Goal: Task Accomplishment & Management: Manage account settings

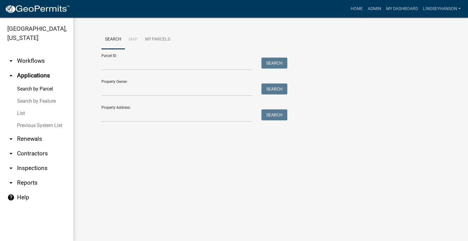
click at [35, 62] on link "arrow_drop_down Workflows" at bounding box center [36, 61] width 73 height 15
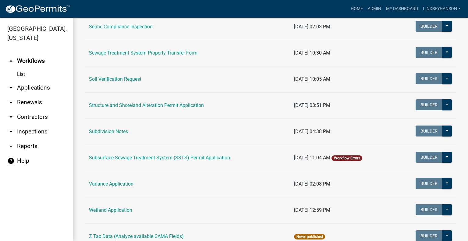
scroll to position [356, 0]
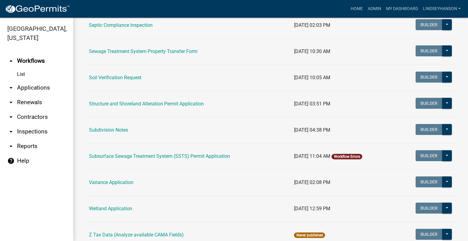
click at [169, 99] on td "Structure and Shoreland Alteration Permit Application" at bounding box center [187, 104] width 205 height 26
click at [170, 102] on link "Structure and Shoreland Alteration Permit Application" at bounding box center [146, 104] width 115 height 6
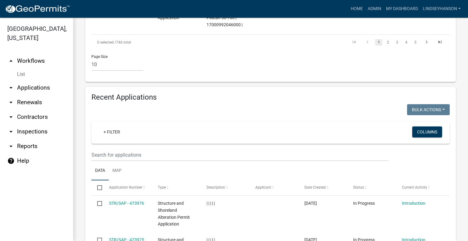
scroll to position [666, 0]
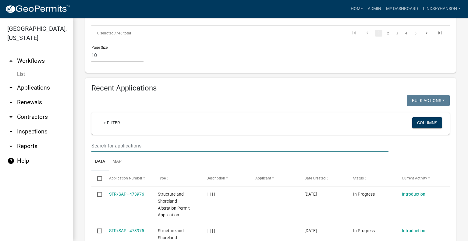
click at [275, 149] on input "text" at bounding box center [240, 146] width 297 height 13
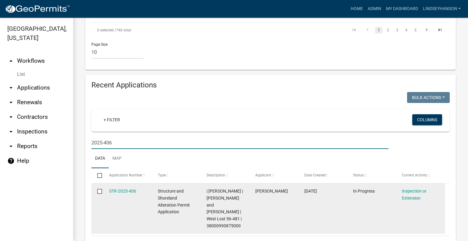
scroll to position [660, 0]
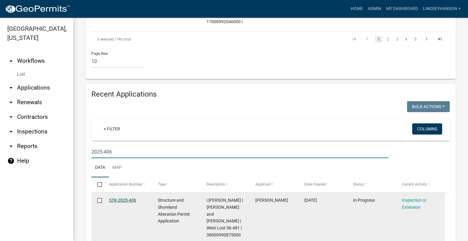
type input "2025-406"
click at [127, 198] on link "STR-2025-406" at bounding box center [122, 200] width 27 height 5
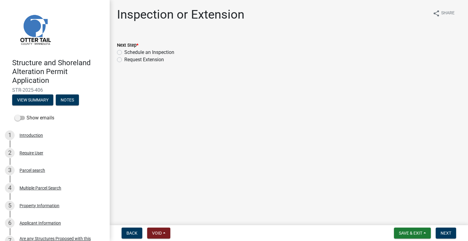
click at [164, 52] on label "Schedule an Inspection" at bounding box center [149, 52] width 50 height 7
click at [128, 52] on input "Schedule an Inspection" at bounding box center [126, 51] width 4 height 4
radio input "true"
click at [449, 231] on span "Next" at bounding box center [446, 233] width 11 height 5
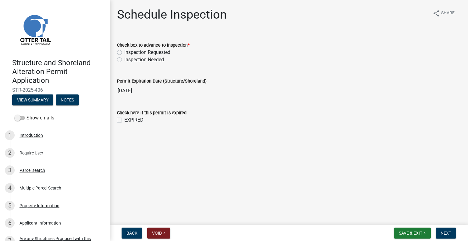
click at [164, 52] on label "Inspection Requested" at bounding box center [147, 52] width 46 height 7
click at [128, 52] on input "Inspection Requested" at bounding box center [126, 51] width 4 height 4
radio input "true"
click at [453, 232] on button "Next" at bounding box center [446, 233] width 20 height 11
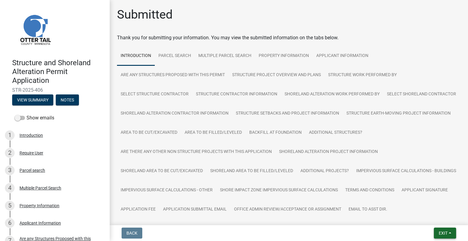
click at [442, 230] on button "Exit" at bounding box center [445, 233] width 22 height 11
click at [435, 218] on button "Save & Exit" at bounding box center [432, 217] width 49 height 15
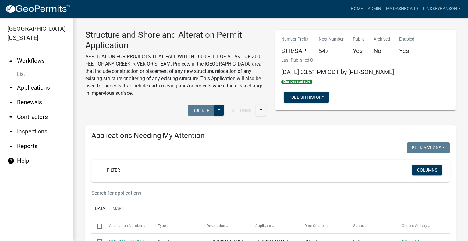
click at [44, 86] on link "arrow_drop_down Applications" at bounding box center [36, 88] width 73 height 15
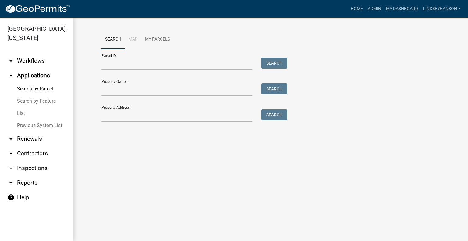
drag, startPoint x: 31, startPoint y: 58, endPoint x: 37, endPoint y: 59, distance: 6.5
click at [31, 58] on link "arrow_drop_down Workflows" at bounding box center [36, 61] width 73 height 15
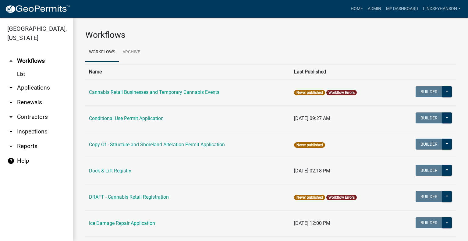
click at [54, 86] on link "arrow_drop_down Applications" at bounding box center [36, 88] width 73 height 15
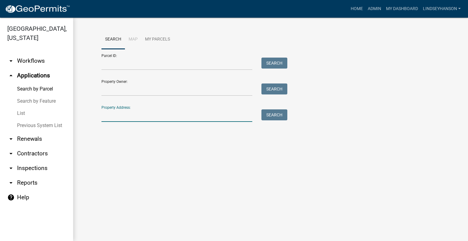
click at [159, 117] on input "Property Address:" at bounding box center [177, 115] width 151 height 13
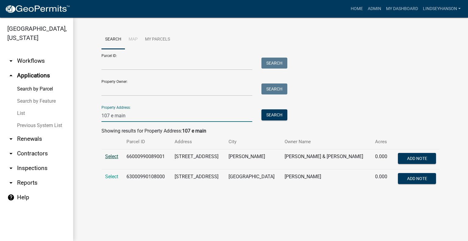
type input "107 e main"
click at [110, 158] on span "Select" at bounding box center [111, 157] width 13 height 6
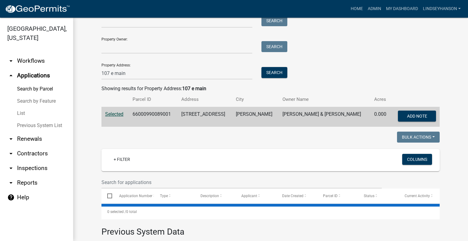
scroll to position [92, 0]
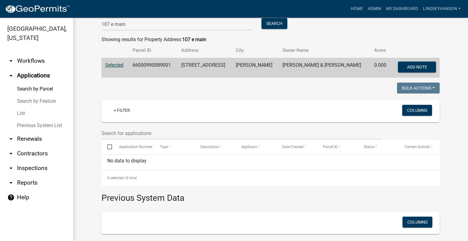
click at [160, 65] on td "66000990089001" at bounding box center [153, 68] width 49 height 20
copy td "66000990089001"
click at [35, 64] on link "arrow_drop_down Workflows" at bounding box center [36, 61] width 73 height 15
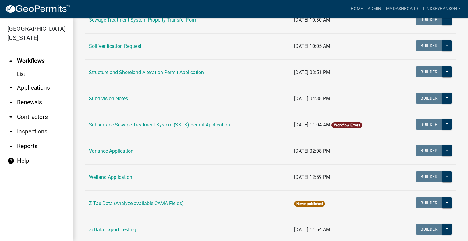
scroll to position [389, 0]
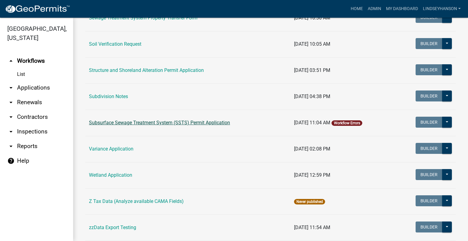
click at [219, 123] on link "Subsurface Sewage Treatment System (SSTS) Permit Application" at bounding box center [159, 123] width 141 height 6
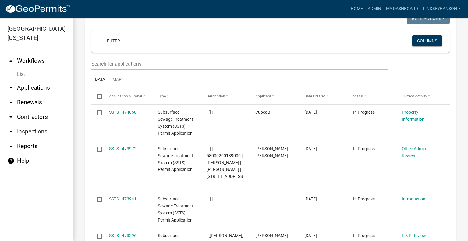
scroll to position [788, 0]
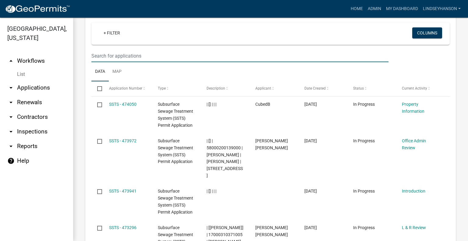
click at [268, 50] on input "text" at bounding box center [240, 56] width 297 height 13
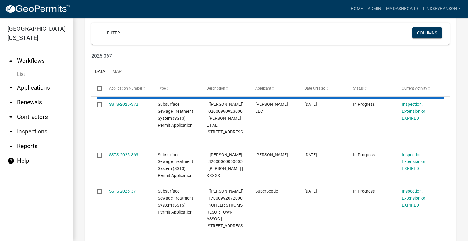
scroll to position [709, 0]
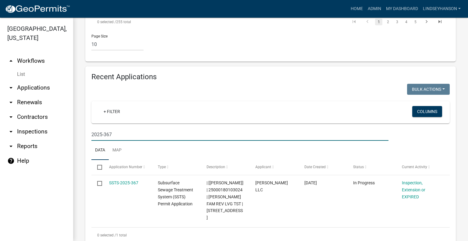
type input "2025-367"
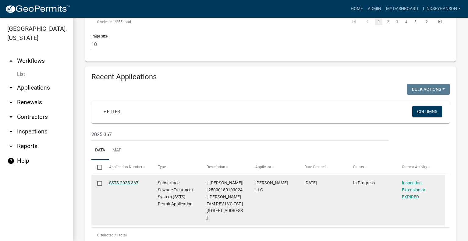
click at [131, 181] on link "SSTS-2025-367" at bounding box center [123, 183] width 29 height 5
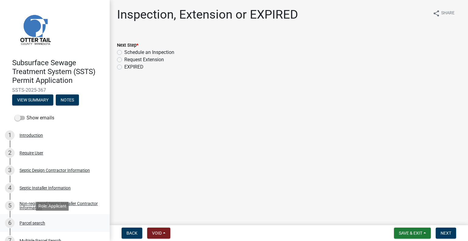
click at [43, 220] on div "6 Parcel search" at bounding box center [52, 223] width 95 height 10
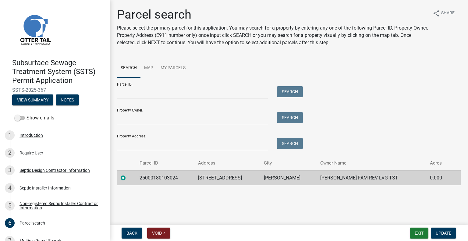
click at [156, 177] on td "25000180103024" at bounding box center [165, 177] width 59 height 15
copy td "25000180103024"
click at [228, 177] on td "25626 340TH AVE" at bounding box center [228, 177] width 66 height 15
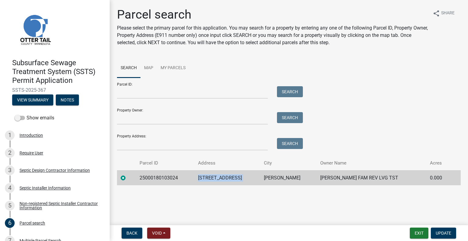
click at [228, 177] on td "25626 340TH AVE" at bounding box center [228, 177] width 66 height 15
copy td "25626 340TH AVE"
click at [295, 178] on td "UNDERWOOD" at bounding box center [288, 177] width 56 height 15
copy td "UNDERWOOD"
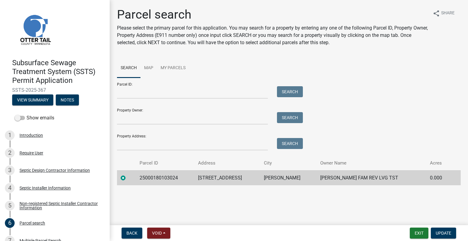
click at [359, 176] on td "HEIFORT FAM REV LVG TST" at bounding box center [372, 177] width 110 height 15
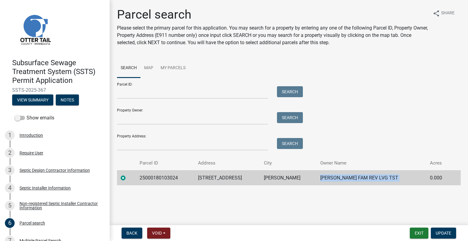
copy td "HEIFORT FAM REV LVG TST"
click at [104, 68] on header "Subsurface Sewage Treatment System (SSTS) Permit Application SSTS-2025-367 View…" at bounding box center [55, 56] width 110 height 112
drag, startPoint x: 104, startPoint y: 68, endPoint x: 104, endPoint y: 74, distance: 5.8
click at [104, 74] on header "Subsurface Sewage Treatment System (SSTS) Permit Application SSTS-2025-367 View…" at bounding box center [55, 56] width 110 height 112
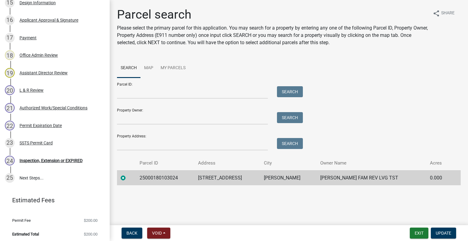
scroll to position [381, 0]
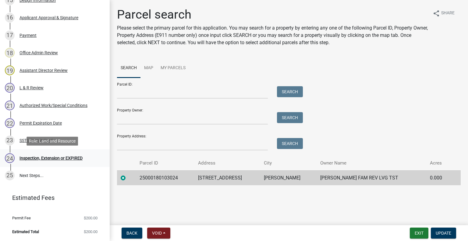
click at [63, 158] on div "Inspection, Extension or EXPIRED" at bounding box center [51, 158] width 63 height 4
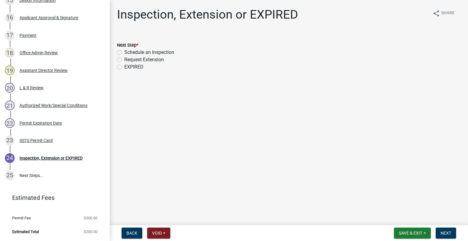
click at [149, 51] on label "Schedule an Inspection" at bounding box center [149, 52] width 50 height 7
click at [128, 51] on input "Schedule an Inspection" at bounding box center [126, 51] width 4 height 4
radio input "true"
click at [446, 231] on span "Next" at bounding box center [446, 233] width 11 height 5
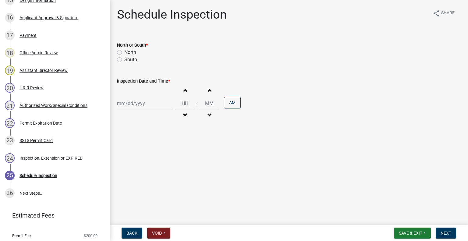
scroll to position [399, 0]
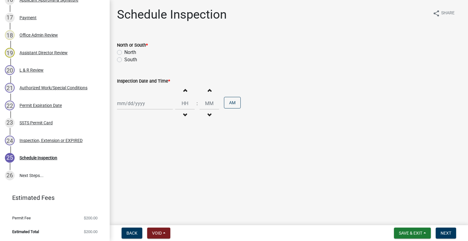
click at [126, 60] on label "South" at bounding box center [130, 59] width 13 height 7
click at [126, 60] on input "South" at bounding box center [126, 58] width 4 height 4
radio input "true"
click at [129, 104] on div at bounding box center [145, 103] width 56 height 13
select select "9"
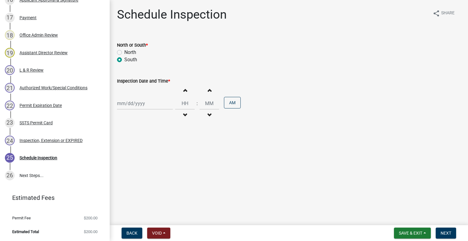
select select "2025"
click at [121, 144] on div "8" at bounding box center [123, 146] width 10 height 10
type input "09/08/2025"
click at [184, 113] on span "button" at bounding box center [185, 115] width 3 height 5
type input "11"
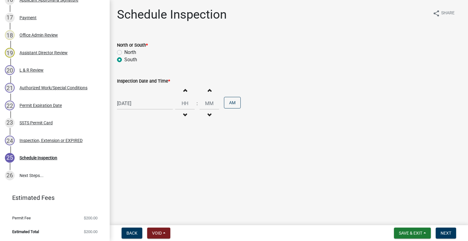
type input "00"
click at [184, 91] on span "button" at bounding box center [185, 90] width 3 height 5
type input "01"
click at [228, 100] on button "AM" at bounding box center [232, 103] width 17 height 12
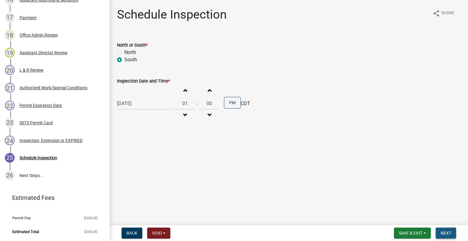
click at [441, 231] on span "Next" at bounding box center [446, 233] width 11 height 5
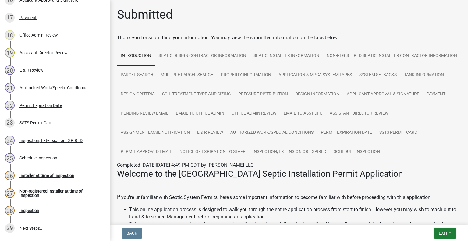
scroll to position [451, 0]
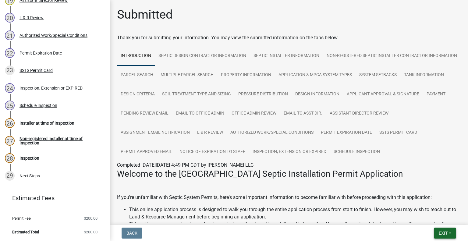
click at [443, 234] on span "Exit" at bounding box center [443, 233] width 9 height 5
click at [430, 221] on button "Save & Exit" at bounding box center [432, 217] width 49 height 15
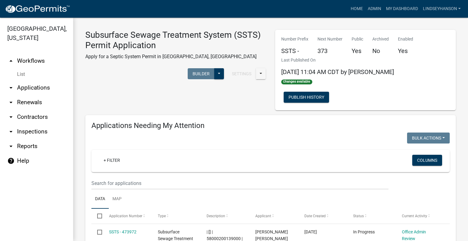
click at [45, 88] on link "arrow_drop_down Applications" at bounding box center [36, 88] width 73 height 15
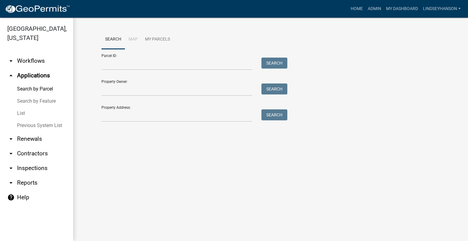
click at [35, 62] on link "arrow_drop_down Workflows" at bounding box center [36, 61] width 73 height 15
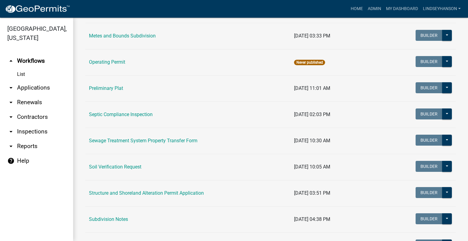
scroll to position [270, 0]
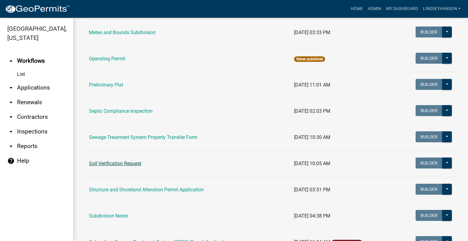
click at [123, 161] on link "Soil Verification Request" at bounding box center [115, 164] width 52 height 6
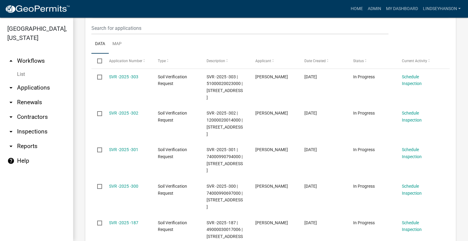
scroll to position [153, 0]
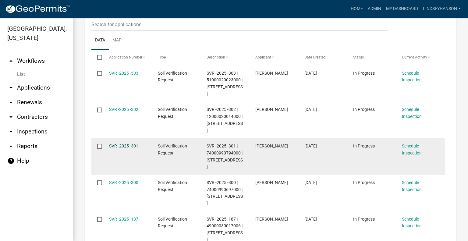
click at [122, 144] on link "SVR -2025 -301" at bounding box center [123, 146] width 29 height 5
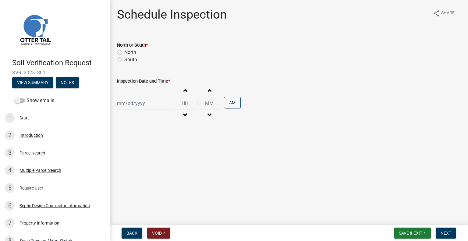
drag, startPoint x: 39, startPoint y: 154, endPoint x: 53, endPoint y: 164, distance: 17.8
click at [39, 154] on div "Parcel search" at bounding box center [33, 153] width 26 height 4
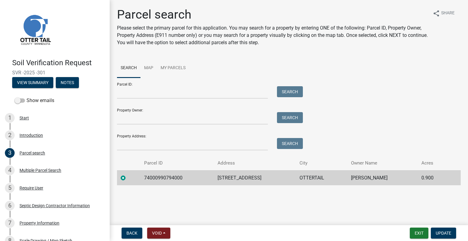
click at [163, 179] on td "74000990794000" at bounding box center [178, 177] width 74 height 15
copy td "74000990794000"
click at [246, 179] on td "415 2ND ST E" at bounding box center [255, 177] width 82 height 15
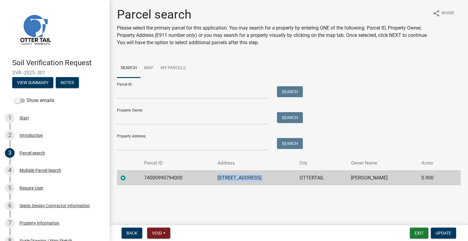
click at [246, 179] on td "415 2ND ST E" at bounding box center [255, 177] width 82 height 15
copy td "415 2ND ST E"
click at [296, 178] on td "OTTERTAIL" at bounding box center [321, 177] width 51 height 15
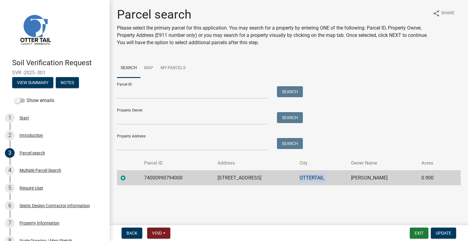
copy td "OTTERTAIL"
click at [365, 179] on td "MYLES D CURTIS" at bounding box center [383, 177] width 70 height 15
click at [365, 178] on td "MYLES D CURTIS" at bounding box center [383, 177] width 70 height 15
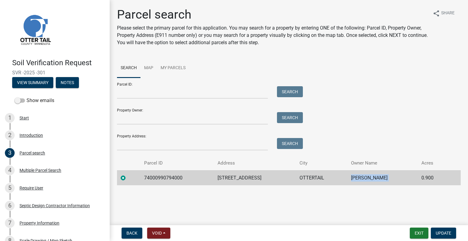
scroll to position [135, 0]
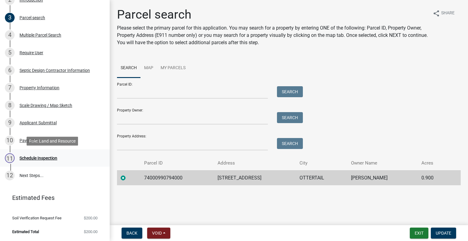
click at [41, 155] on div "11 Schedule Inspection" at bounding box center [52, 158] width 95 height 10
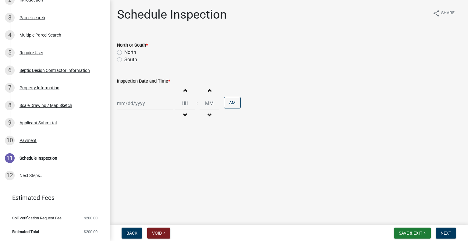
click at [129, 52] on label "North" at bounding box center [130, 52] width 12 height 7
click at [128, 52] on input "North" at bounding box center [126, 51] width 4 height 4
radio input "true"
click at [132, 99] on div at bounding box center [145, 103] width 56 height 13
select select "9"
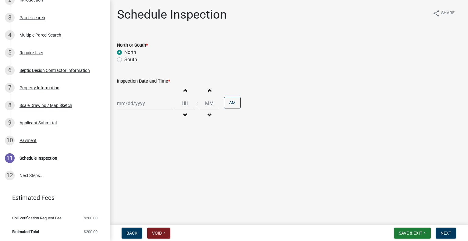
select select "2025"
click at [153, 146] on div "11" at bounding box center [153, 146] width 10 height 10
type input "09/11/2025"
click at [143, 107] on div "09/11/2025" at bounding box center [145, 103] width 56 height 13
select select "9"
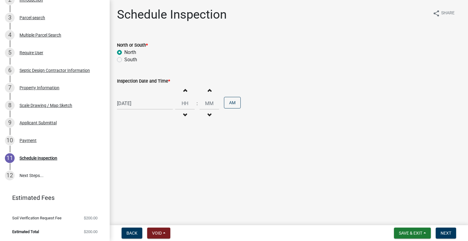
select select "2025"
click at [121, 146] on div "8" at bounding box center [123, 146] width 10 height 10
type input "09/08/2025"
click at [184, 114] on span "button" at bounding box center [185, 115] width 3 height 5
type input "11"
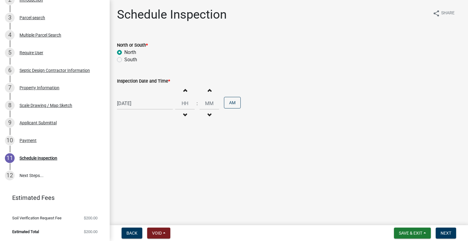
type input "00"
click at [230, 106] on button "PM" at bounding box center [232, 103] width 17 height 12
click at [456, 233] on button "Next" at bounding box center [446, 233] width 20 height 11
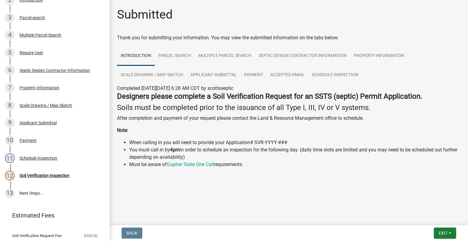
scroll to position [153, 0]
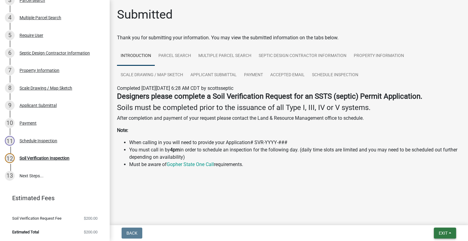
click at [452, 228] on button "Exit" at bounding box center [445, 233] width 22 height 11
click at [433, 221] on button "Save & Exit" at bounding box center [432, 217] width 49 height 15
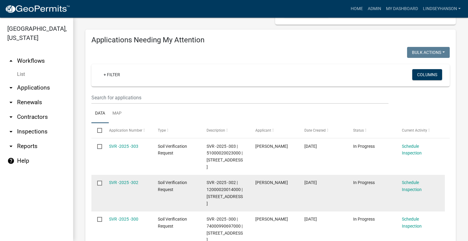
scroll to position [92, 0]
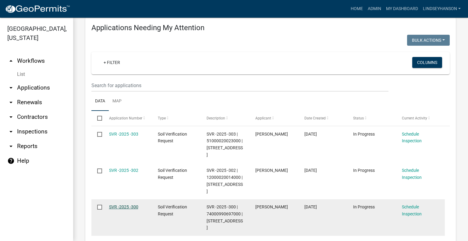
click at [131, 205] on link "SVR -2025 -300" at bounding box center [123, 207] width 29 height 5
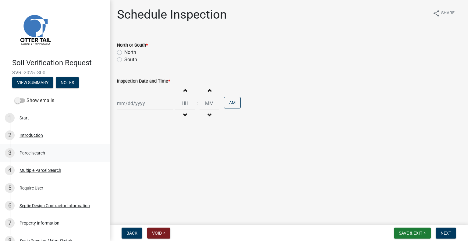
click at [36, 153] on div "Parcel search" at bounding box center [33, 153] width 26 height 4
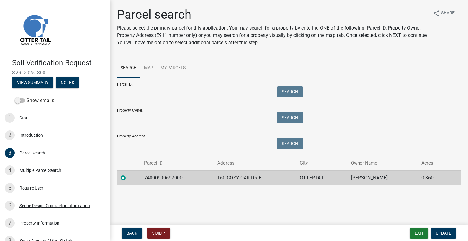
click at [168, 179] on td "74000990697000" at bounding box center [177, 177] width 73 height 15
copy td "74000990697000"
click at [235, 178] on td "160 COZY OAK DR E" at bounding box center [255, 177] width 83 height 15
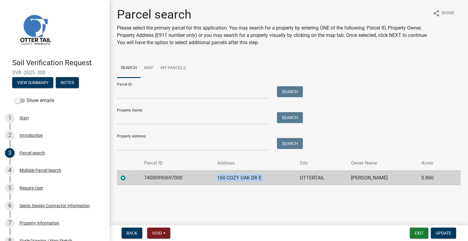
click at [235, 178] on td "160 COZY OAK DR E" at bounding box center [255, 177] width 83 height 15
copy td "160 COZY OAK DR E"
click at [305, 178] on td "OTTERTAIL" at bounding box center [321, 177] width 51 height 15
click at [364, 175] on td "JOAN E HUTMACHER" at bounding box center [383, 177] width 70 height 15
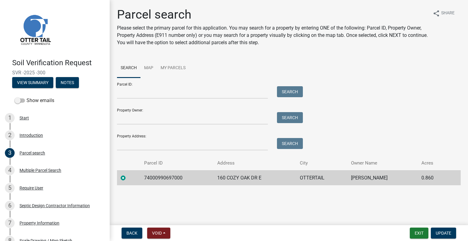
click at [364, 175] on td "JOAN E HUTMACHER" at bounding box center [383, 177] width 70 height 15
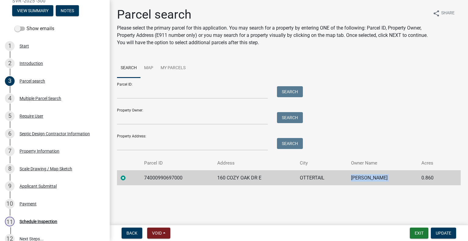
scroll to position [135, 0]
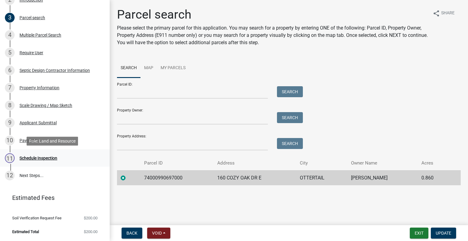
click at [57, 158] on div "Schedule Inspection" at bounding box center [39, 158] width 38 height 4
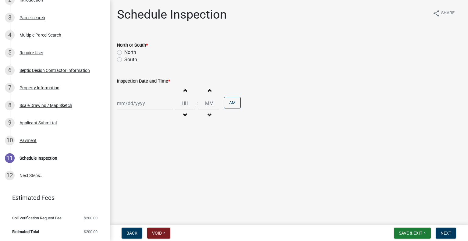
click at [129, 51] on label "North" at bounding box center [130, 52] width 12 height 7
click at [128, 51] on input "North" at bounding box center [126, 51] width 4 height 4
radio input "true"
click at [141, 111] on div "Increment hours Decrement hours : Increment minutes Decrement minutes AM" at bounding box center [289, 104] width 344 height 38
select select "9"
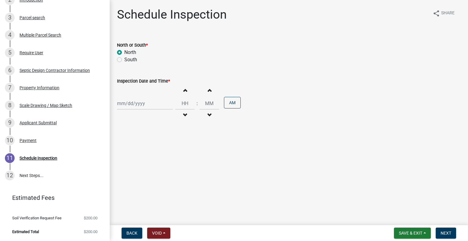
select select "2025"
click at [140, 106] on div "Jan Feb Mar Apr May Jun Jul Aug Sep Oct Nov Dec 1525 1526 1527 1528 1529 1530 1…" at bounding box center [145, 103] width 56 height 13
click at [126, 147] on div "8" at bounding box center [123, 146] width 10 height 10
type input "09/08/2025"
click at [184, 113] on span "button" at bounding box center [185, 115] width 3 height 5
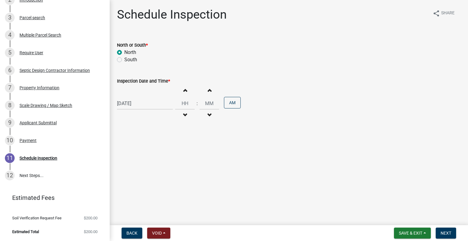
type input "11"
type input "00"
click at [186, 92] on button "Increment hours" at bounding box center [185, 90] width 13 height 11
type input "12"
click at [232, 103] on button "AM" at bounding box center [232, 103] width 17 height 12
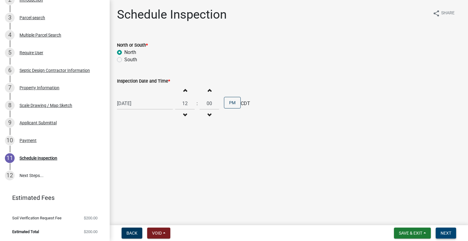
click at [451, 232] on span "Next" at bounding box center [446, 233] width 11 height 5
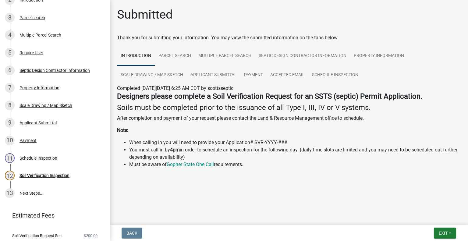
scroll to position [153, 0]
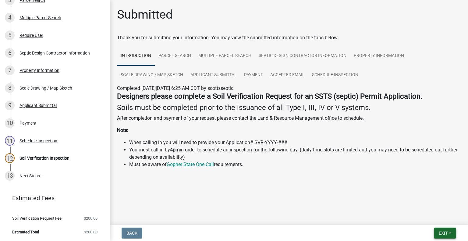
drag, startPoint x: 444, startPoint y: 235, endPoint x: 439, endPoint y: 231, distance: 7.0
click at [444, 235] on span "Exit" at bounding box center [443, 233] width 9 height 5
click at [427, 221] on button "Save & Exit" at bounding box center [432, 217] width 49 height 15
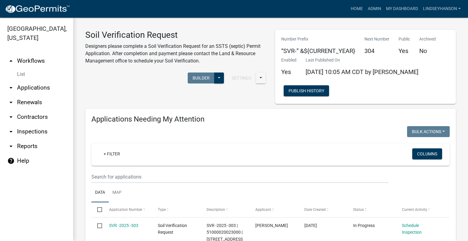
click at [28, 91] on link "arrow_drop_down Applications" at bounding box center [36, 88] width 73 height 15
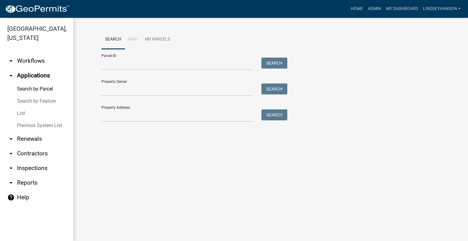
click at [34, 58] on link "arrow_drop_down Workflows" at bounding box center [36, 61] width 73 height 15
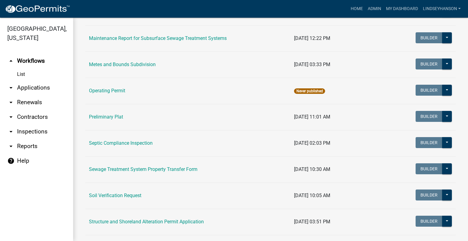
scroll to position [240, 0]
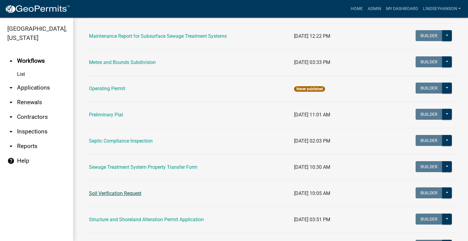
click at [127, 192] on link "Soil Verification Request" at bounding box center [115, 194] width 52 height 6
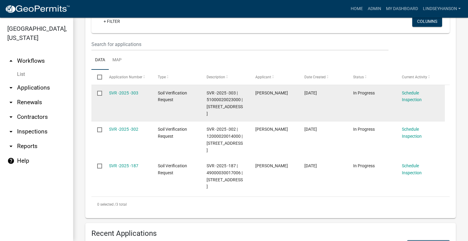
scroll to position [140, 0]
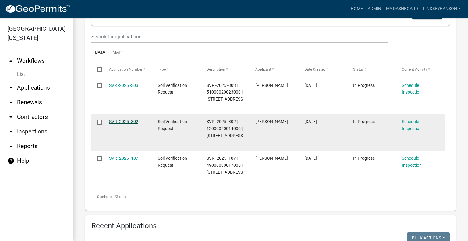
click at [131, 124] on link "SVR -2025 -302" at bounding box center [123, 121] width 29 height 5
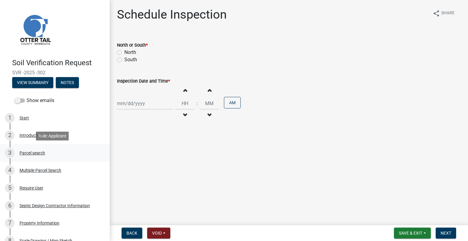
click at [40, 149] on div "3 Parcel search" at bounding box center [52, 153] width 95 height 10
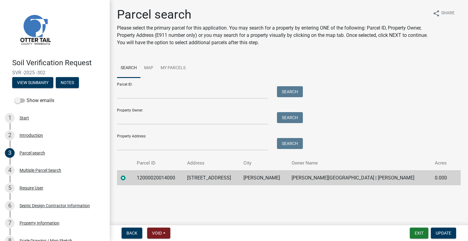
click at [170, 178] on td "12000020014000" at bounding box center [158, 177] width 50 height 15
click at [219, 177] on td "51628 CO HWY 53" at bounding box center [212, 177] width 56 height 15
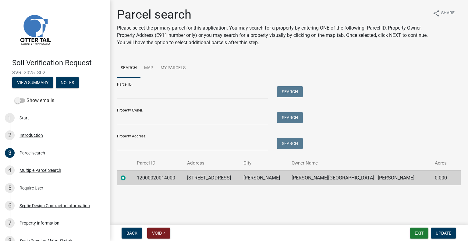
click at [279, 181] on td "PERHAM" at bounding box center [264, 177] width 48 height 15
click at [279, 179] on td "PERHAM" at bounding box center [264, 177] width 48 height 15
drag, startPoint x: 347, startPoint y: 175, endPoint x: 344, endPoint y: 176, distance: 3.2
click at [346, 175] on td "LAREN V LUBITZ | JANICE M LUBITZ" at bounding box center [359, 177] width 143 height 15
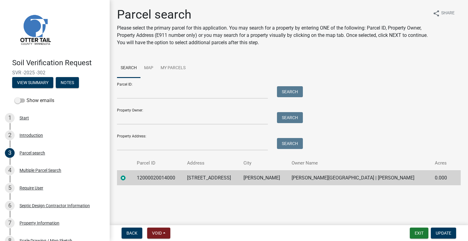
click at [344, 176] on td "LAREN V LUBITZ | JANICE M LUBITZ" at bounding box center [359, 177] width 143 height 15
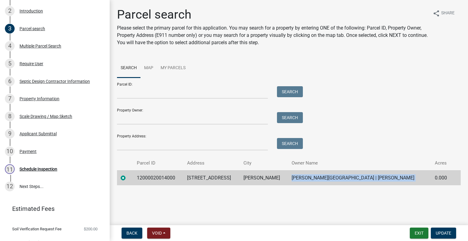
scroll to position [135, 0]
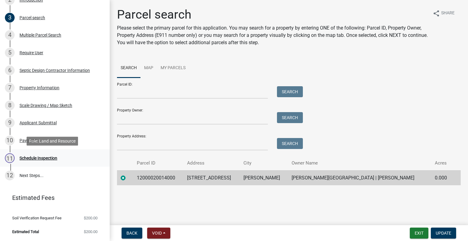
click at [40, 155] on div "11 Schedule Inspection" at bounding box center [52, 158] width 95 height 10
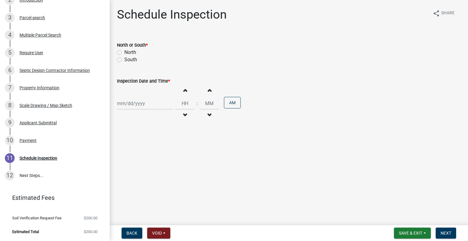
click at [132, 52] on label "North" at bounding box center [130, 52] width 12 height 7
click at [128, 52] on input "North" at bounding box center [126, 51] width 4 height 4
radio input "true"
click at [131, 102] on div at bounding box center [145, 103] width 56 height 13
select select "9"
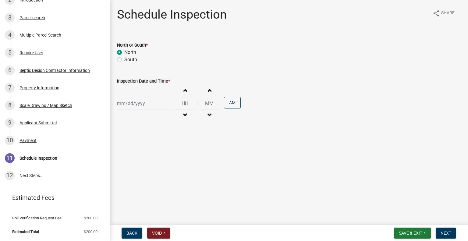
select select "2025"
drag, startPoint x: 135, startPoint y: 145, endPoint x: 178, endPoint y: 123, distance: 48.4
click at [134, 145] on div "9" at bounding box center [133, 146] width 10 height 10
type input "09/09/2025"
click at [185, 112] on button "Decrement hours" at bounding box center [185, 115] width 13 height 11
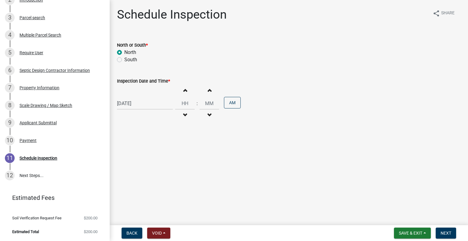
type input "11"
type input "00"
click at [185, 112] on button "Decrement hours" at bounding box center [185, 115] width 13 height 11
click at [179, 92] on button "Increment hours" at bounding box center [185, 90] width 13 height 11
type input "11"
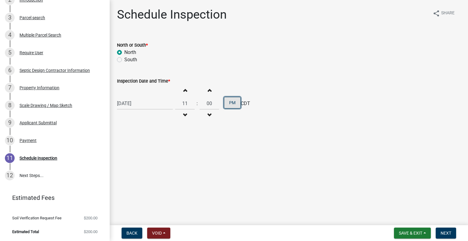
click at [224, 102] on button "PM" at bounding box center [232, 103] width 17 height 12
click at [447, 231] on span "Next" at bounding box center [446, 233] width 11 height 5
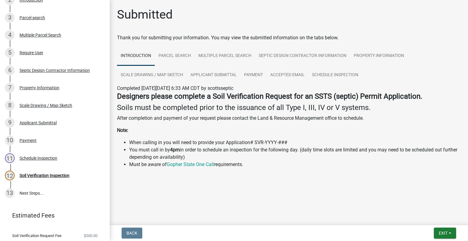
scroll to position [153, 0]
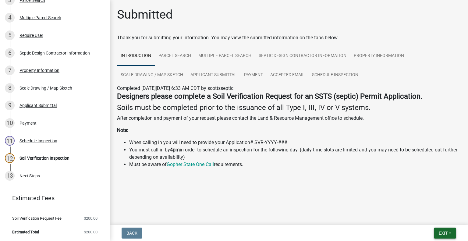
click at [447, 233] on span "Exit" at bounding box center [443, 233] width 9 height 5
click at [443, 220] on button "Save & Exit" at bounding box center [432, 217] width 49 height 15
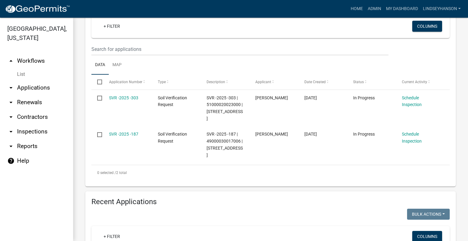
scroll to position [146, 0]
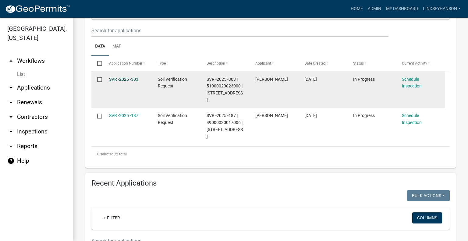
click at [136, 81] on link "SVR -2025 -303" at bounding box center [123, 79] width 29 height 5
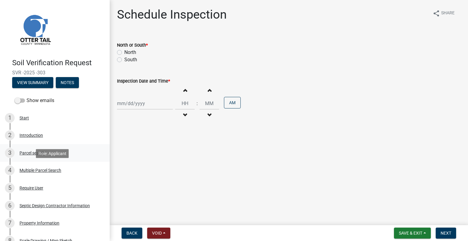
click at [44, 153] on div "Parcel search" at bounding box center [33, 153] width 26 height 4
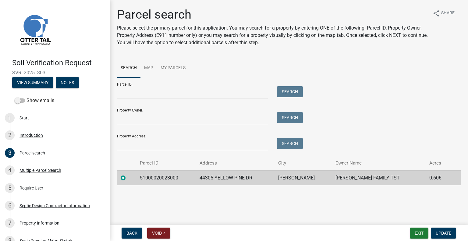
click at [155, 176] on td "51000020023000" at bounding box center [166, 177] width 60 height 15
click at [245, 181] on td "44305 YELLOW PINE DR" at bounding box center [235, 177] width 79 height 15
click at [245, 180] on td "44305 YELLOW PINE DR" at bounding box center [235, 177] width 79 height 15
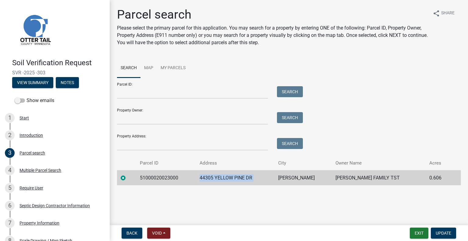
click at [245, 180] on td "44305 YELLOW PINE DR" at bounding box center [235, 177] width 79 height 15
click at [313, 180] on td "PERHAM" at bounding box center [303, 177] width 57 height 15
drag, startPoint x: 367, startPoint y: 172, endPoint x: 366, endPoint y: 176, distance: 4.1
click at [367, 172] on td "MANN FAMILY TST" at bounding box center [379, 177] width 94 height 15
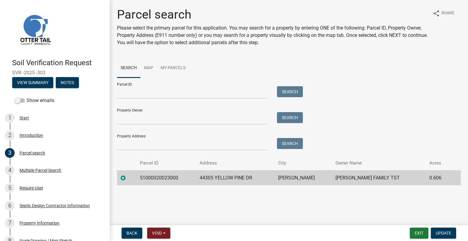
click at [366, 177] on td "MANN FAMILY TST" at bounding box center [379, 177] width 94 height 15
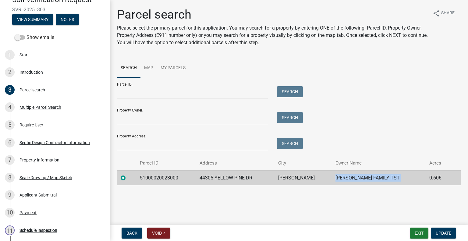
scroll to position [135, 0]
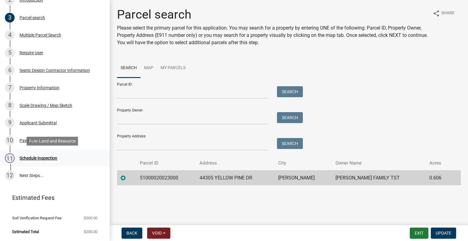
click at [65, 157] on div "11 Schedule Inspection" at bounding box center [52, 158] width 95 height 10
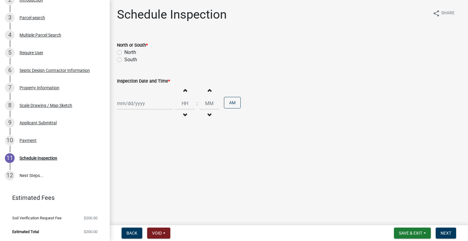
click at [128, 53] on label "North" at bounding box center [130, 52] width 12 height 7
click at [128, 53] on input "North" at bounding box center [126, 51] width 4 height 4
radio input "true"
click at [152, 109] on div at bounding box center [145, 103] width 56 height 13
select select "9"
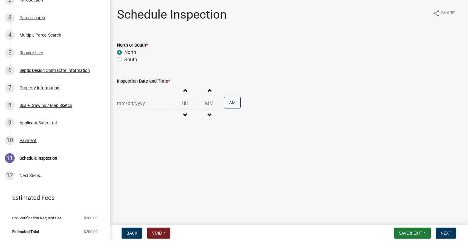
select select "2025"
click at [132, 145] on div "9" at bounding box center [133, 146] width 10 height 10
type input "09/09/2025"
click at [184, 113] on span "button" at bounding box center [185, 115] width 3 height 5
type input "11"
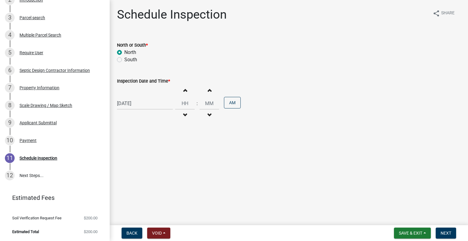
type input "00"
click at [179, 90] on button "Increment hours" at bounding box center [185, 90] width 13 height 11
type input "12"
click at [229, 105] on button "AM" at bounding box center [232, 103] width 17 height 12
click at [446, 231] on span "Next" at bounding box center [446, 233] width 11 height 5
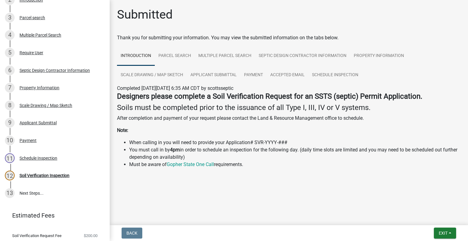
scroll to position [153, 0]
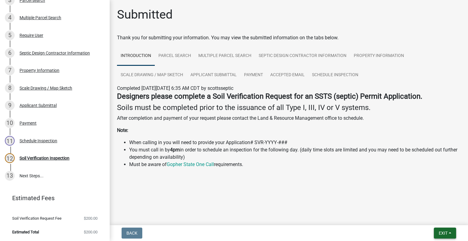
click at [447, 235] on span "Exit" at bounding box center [443, 233] width 9 height 5
click at [432, 218] on button "Save & Exit" at bounding box center [432, 217] width 49 height 15
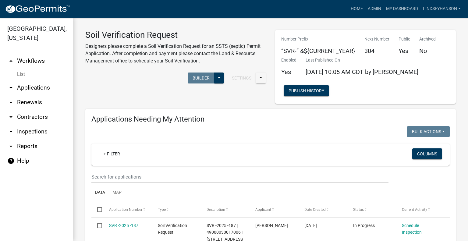
click at [46, 89] on link "arrow_drop_down Applications" at bounding box center [36, 88] width 73 height 15
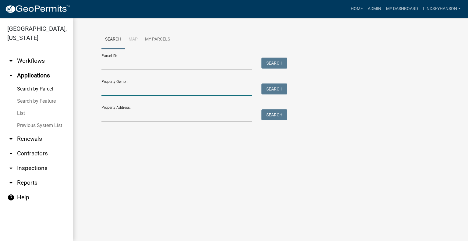
click at [138, 88] on input "Property Owner:" at bounding box center [177, 90] width 151 height 13
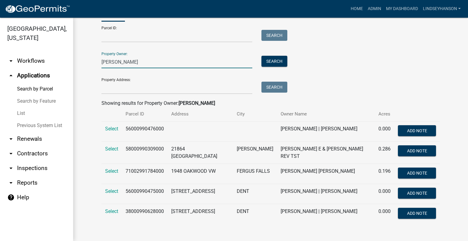
scroll to position [34, 0]
type input "trupka"
click at [114, 210] on span "Select" at bounding box center [111, 212] width 13 height 6
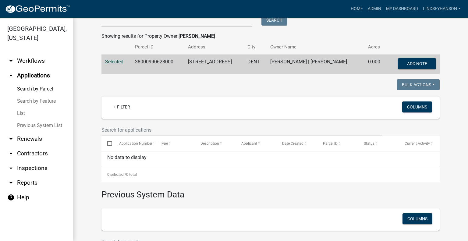
scroll to position [34, 0]
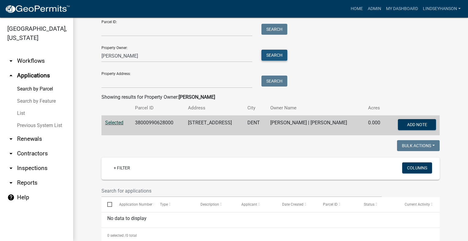
click at [273, 56] on button "Search" at bounding box center [275, 55] width 26 height 11
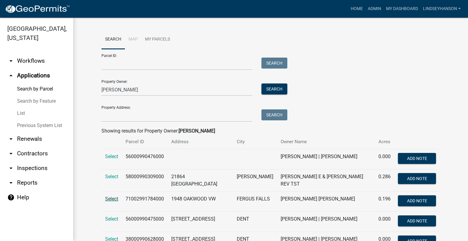
click at [111, 198] on span "Select" at bounding box center [111, 199] width 13 height 6
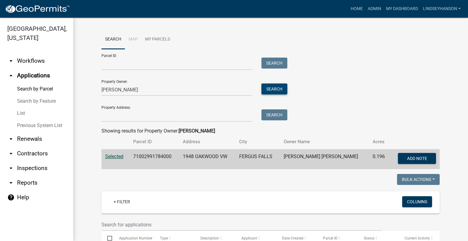
click at [275, 87] on button "Search" at bounding box center [275, 89] width 26 height 11
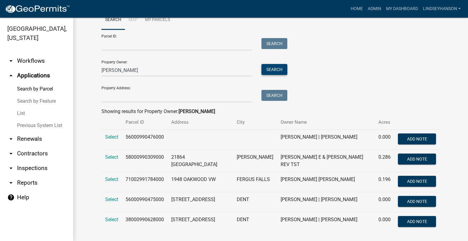
scroll to position [34, 0]
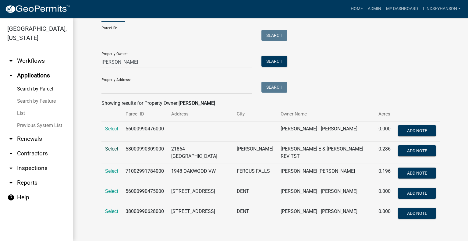
click at [107, 146] on span "Select" at bounding box center [111, 149] width 13 height 6
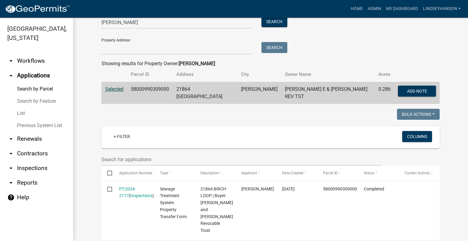
scroll to position [64, 0]
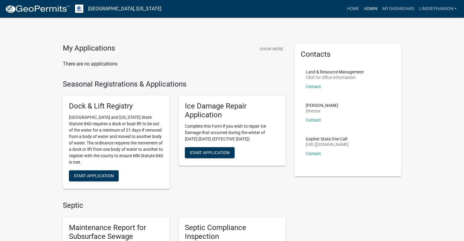
click at [374, 11] on link "Admin" at bounding box center [370, 9] width 18 height 12
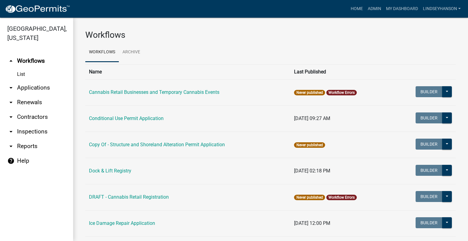
click at [37, 84] on link "arrow_drop_down Applications" at bounding box center [36, 88] width 73 height 15
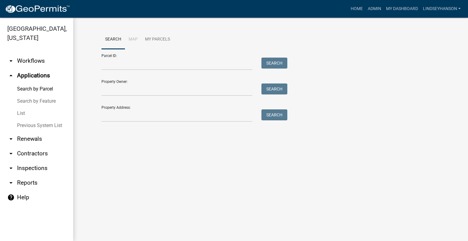
click at [141, 109] on div "Property Address: Search" at bounding box center [193, 111] width 183 height 21
click at [141, 112] on input "Property Address:" at bounding box center [177, 115] width 151 height 13
type input "2"
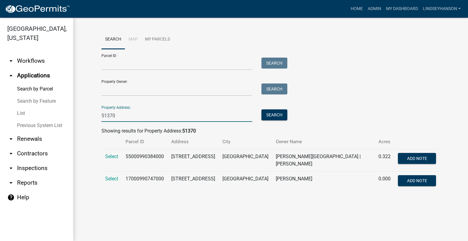
type input "51370"
click at [114, 154] on td "Select" at bounding box center [112, 160] width 20 height 22
click at [114, 156] on span "Select" at bounding box center [111, 157] width 13 height 6
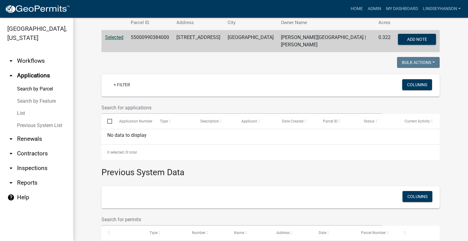
scroll to position [122, 0]
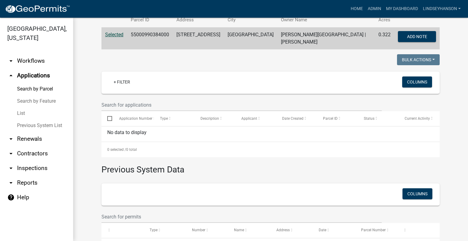
click at [146, 33] on td "55000990384000" at bounding box center [150, 38] width 46 height 22
copy td "55000990384000"
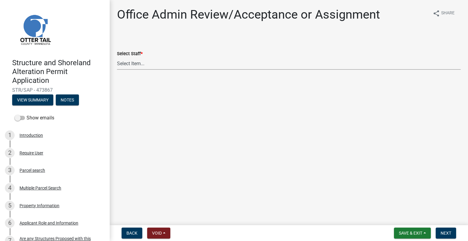
drag, startPoint x: 169, startPoint y: 63, endPoint x: 165, endPoint y: 62, distance: 4.6
click at [169, 62] on select "Select Item... Alexis Newark (anewark@ottertailcounty.gov) Amy Busko (abusko@ot…" at bounding box center [289, 63] width 344 height 13
click at [117, 57] on select "Select Item... Alexis Newark (anewark@ottertailcounty.gov) Amy Busko (abusko@ot…" at bounding box center [289, 63] width 344 height 13
select select "587f38f5-c90e-4c12-9e10-d3e23909bbca"
click at [447, 229] on button "Next" at bounding box center [446, 233] width 20 height 11
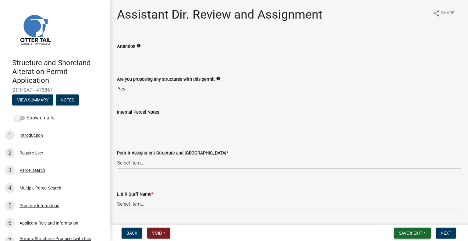
click at [415, 230] on button "Save & Exit" at bounding box center [412, 233] width 37 height 11
click at [413, 219] on button "Save & Exit" at bounding box center [406, 217] width 49 height 15
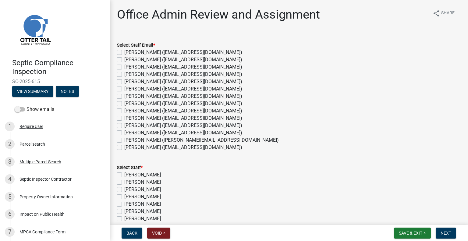
click at [158, 131] on label "[PERSON_NAME] ([EMAIL_ADDRESS][DOMAIN_NAME])" at bounding box center [183, 132] width 118 height 7
click at [128, 131] on input "[PERSON_NAME] ([EMAIL_ADDRESS][DOMAIN_NAME])" at bounding box center [126, 131] width 4 height 4
checkbox input "true"
checkbox input "false"
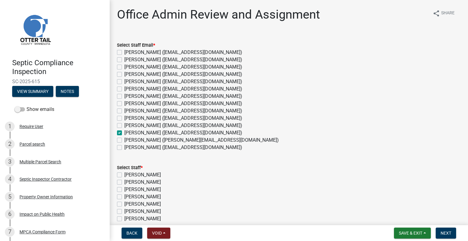
checkbox input "false"
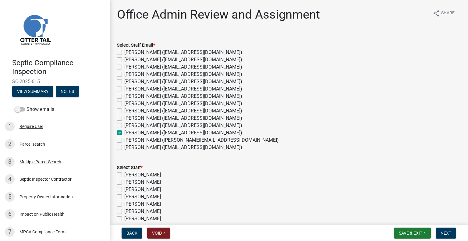
checkbox input "false"
checkbox input "true"
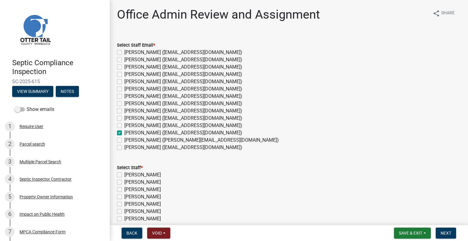
checkbox input "false"
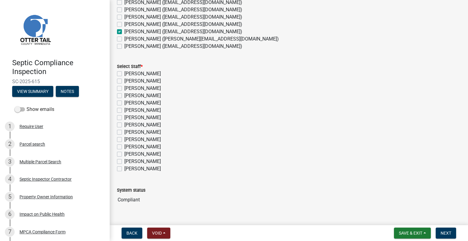
scroll to position [113, 0]
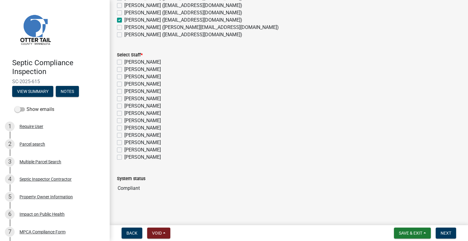
click at [150, 144] on label "Michelle Jevne" at bounding box center [142, 142] width 37 height 7
click at [128, 143] on input "Michelle Jevne" at bounding box center [126, 141] width 4 height 4
checkbox input "true"
checkbox input "false"
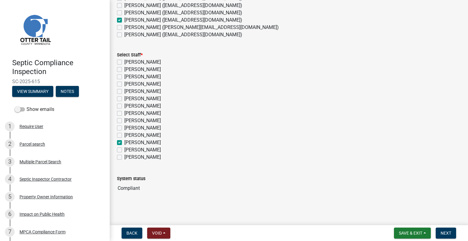
checkbox input "false"
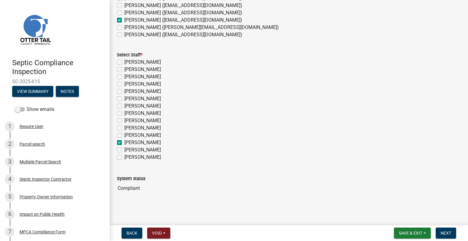
checkbox input "false"
checkbox input "true"
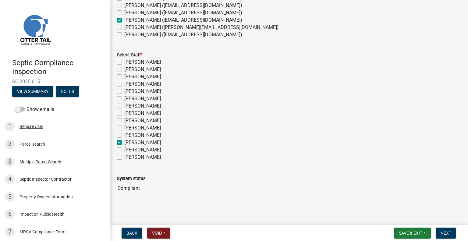
checkbox input "false"
click at [449, 234] on span "Next" at bounding box center [446, 233] width 11 height 5
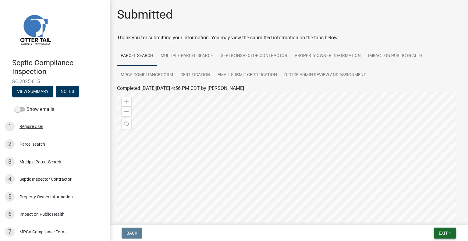
click at [440, 235] on span "Exit" at bounding box center [443, 233] width 9 height 5
click at [435, 218] on button "Save & Exit" at bounding box center [432, 217] width 49 height 15
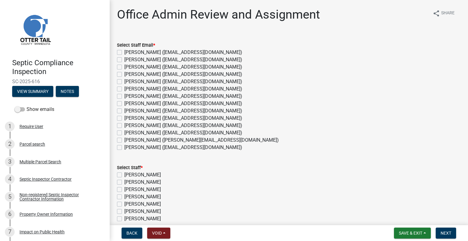
click at [154, 135] on label "Michelle Jevne (mjevne@ottertailcounty.gov)" at bounding box center [183, 132] width 118 height 7
click at [128, 133] on input "Michelle Jevne (mjevne@ottertailcounty.gov)" at bounding box center [126, 131] width 4 height 4
checkbox input "true"
checkbox input "false"
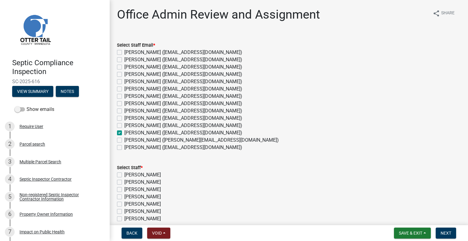
checkbox input "false"
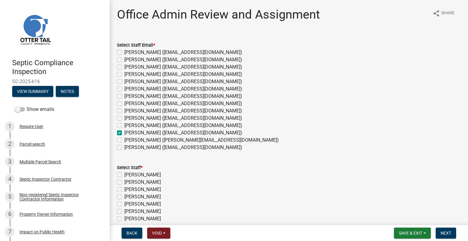
checkbox input "false"
checkbox input "true"
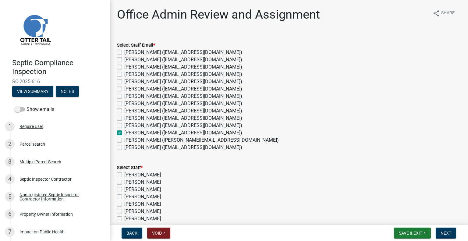
checkbox input "false"
click at [167, 137] on label "Noah Brenden (brenden@ottertailcounty.gov)" at bounding box center [201, 140] width 155 height 7
click at [128, 137] on input "Noah Brenden (brenden@ottertailcounty.gov)" at bounding box center [126, 139] width 4 height 4
checkbox input "true"
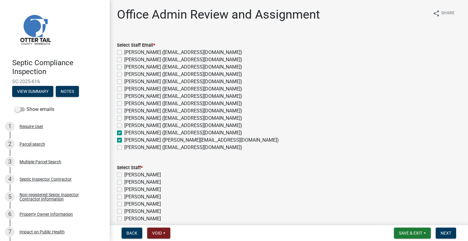
checkbox input "false"
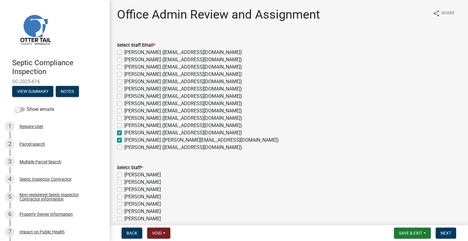
checkbox input "false"
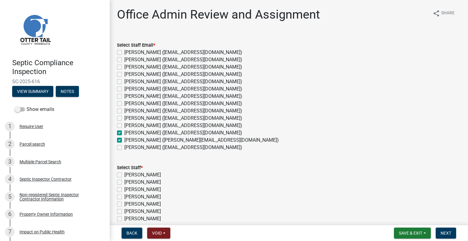
checkbox input "false"
checkbox input "true"
checkbox input "false"
click at [142, 105] on label "Emma Swenson (eswenson@ottertailcounty.gov)" at bounding box center [183, 103] width 118 height 7
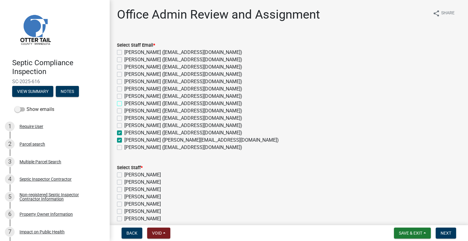
click at [128, 104] on input "Emma Swenson (eswenson@ottertailcounty.gov)" at bounding box center [126, 102] width 4 height 4
checkbox input "true"
checkbox input "false"
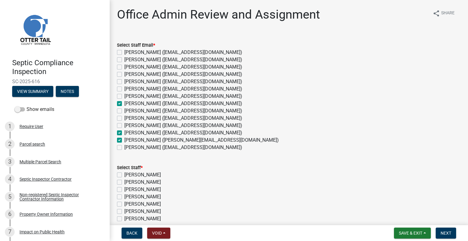
checkbox input "false"
checkbox input "true"
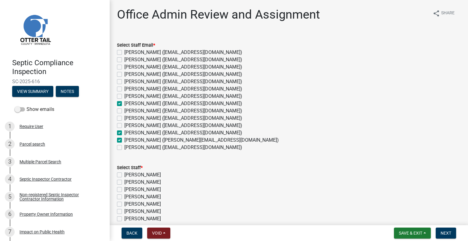
checkbox input "false"
checkbox input "true"
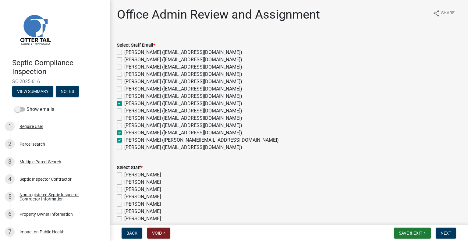
checkbox input "false"
click at [124, 133] on label "Michelle Jevne (mjevne@ottertailcounty.gov)" at bounding box center [183, 132] width 118 height 7
click at [124, 133] on input "Michelle Jevne (mjevne@ottertailcounty.gov)" at bounding box center [126, 131] width 4 height 4
checkbox input "false"
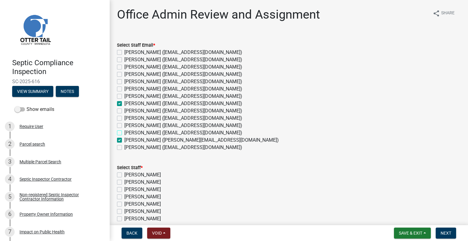
checkbox input "false"
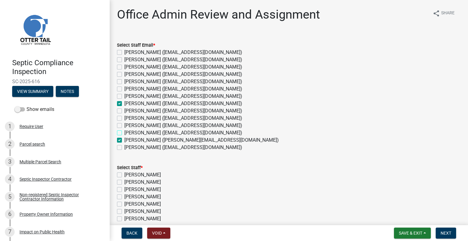
checkbox input "false"
checkbox input "true"
checkbox input "false"
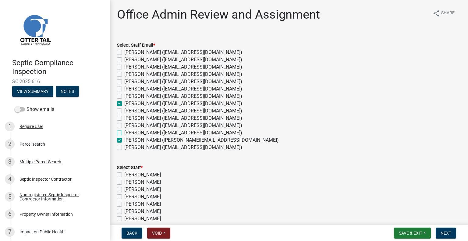
checkbox input "false"
checkbox input "true"
checkbox input "false"
click at [124, 141] on label "[PERSON_NAME] ([PERSON_NAME][EMAIL_ADDRESS][DOMAIN_NAME])" at bounding box center [201, 140] width 155 height 7
click at [124, 141] on input "[PERSON_NAME] ([PERSON_NAME][EMAIL_ADDRESS][DOMAIN_NAME])" at bounding box center [126, 139] width 4 height 4
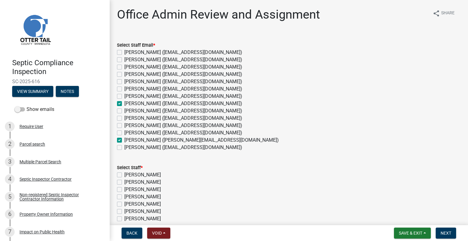
checkbox input "false"
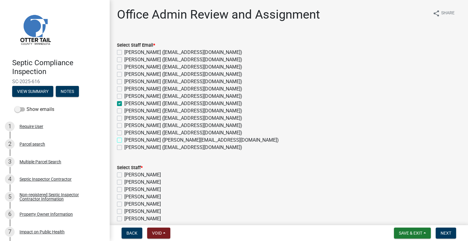
checkbox input "false"
checkbox input "true"
checkbox input "false"
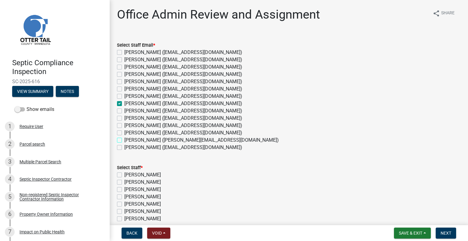
checkbox input "false"
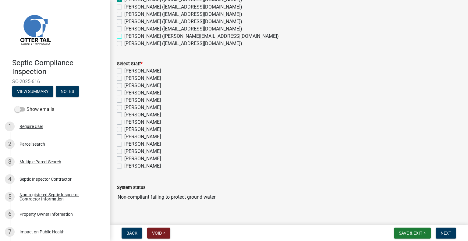
scroll to position [113, 0]
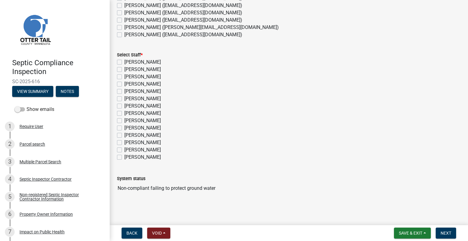
click at [148, 112] on label "Emma Swenson" at bounding box center [142, 113] width 37 height 7
click at [128, 112] on input "Emma Swenson" at bounding box center [126, 112] width 4 height 4
checkbox input "true"
checkbox input "false"
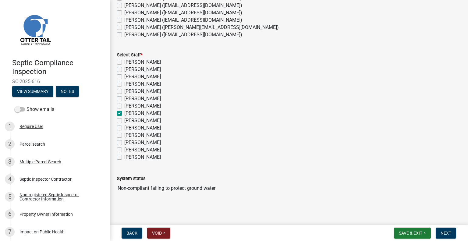
checkbox input "false"
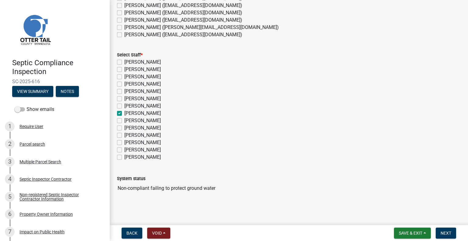
checkbox input "true"
checkbox input "false"
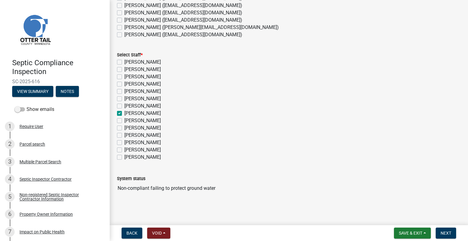
checkbox input "false"
click at [449, 231] on span "Next" at bounding box center [446, 233] width 11 height 5
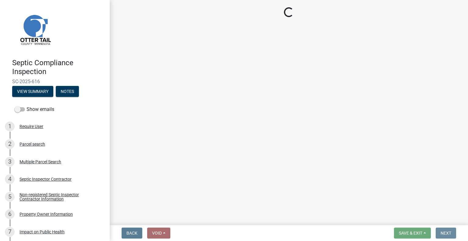
scroll to position [0, 0]
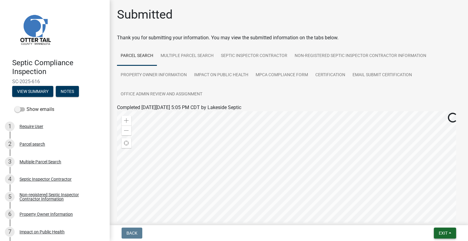
click at [446, 231] on span "Exit" at bounding box center [443, 233] width 9 height 5
click at [435, 216] on button "Save & Exit" at bounding box center [432, 217] width 49 height 15
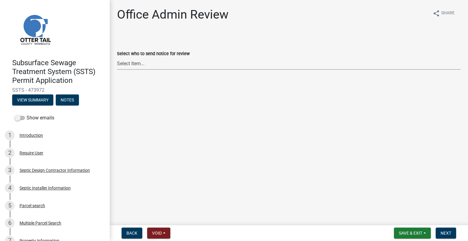
click at [165, 62] on select "Select Item... [PERSON_NAME] ([EMAIL_ADDRESS][DOMAIN_NAME]) [PERSON_NAME] ([EMA…" at bounding box center [289, 63] width 344 height 13
click at [117, 57] on select "Select Item... [PERSON_NAME] ([EMAIL_ADDRESS][DOMAIN_NAME]) [PERSON_NAME] ([EMA…" at bounding box center [289, 63] width 344 height 13
select select "587f38f5-c90e-4c12-9e10-d3e23909bbca"
click at [442, 233] on span "Next" at bounding box center [446, 233] width 11 height 5
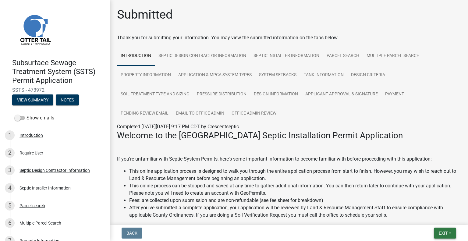
click at [440, 233] on span "Exit" at bounding box center [443, 233] width 9 height 5
click at [431, 222] on button "Save & Exit" at bounding box center [432, 217] width 49 height 15
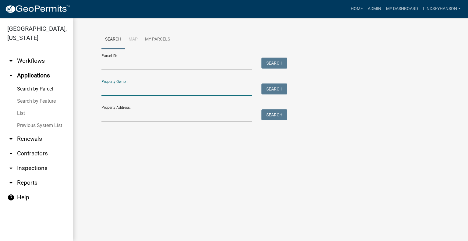
click at [148, 90] on input "Property Owner:" at bounding box center [177, 90] width 151 height 13
type input "[PERSON_NAME]"
click at [275, 89] on button "Search" at bounding box center [275, 89] width 26 height 11
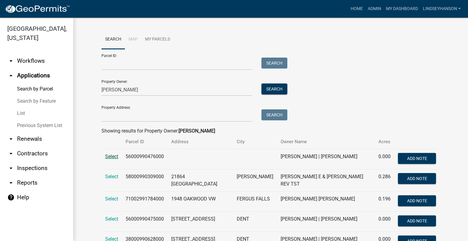
click at [109, 157] on span "Select" at bounding box center [111, 157] width 13 height 6
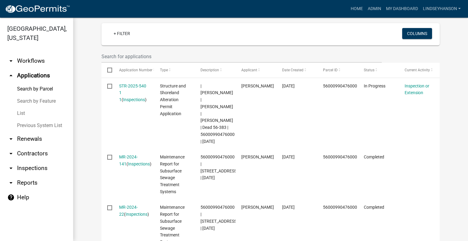
scroll to position [165, 0]
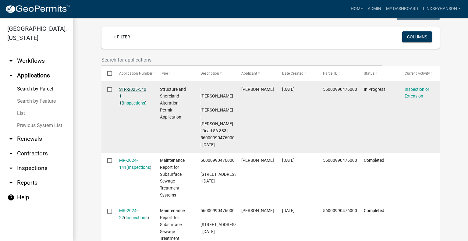
click at [140, 87] on link "STR-2025-540 1 1" at bounding box center [132, 96] width 27 height 19
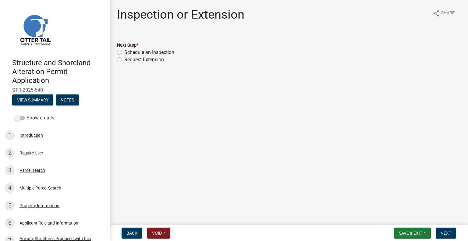
click at [160, 52] on label "Schedule an Inspection" at bounding box center [149, 52] width 50 height 7
click at [164, 52] on label "Schedule an Inspection" at bounding box center [149, 52] width 50 height 7
click at [128, 52] on input "Schedule an Inspection" at bounding box center [126, 51] width 4 height 4
radio input "true"
click at [446, 232] on span "Next" at bounding box center [446, 233] width 11 height 5
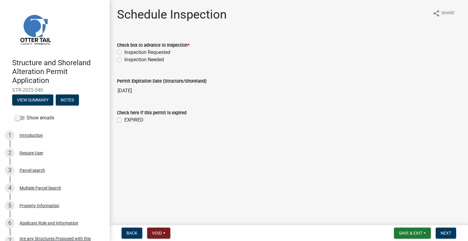
click at [166, 53] on label "Inspection Requested" at bounding box center [147, 52] width 46 height 7
click at [128, 53] on input "Inspection Requested" at bounding box center [126, 51] width 4 height 4
radio input "true"
click at [449, 235] on span "Next" at bounding box center [446, 233] width 11 height 5
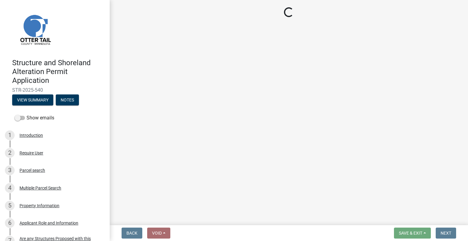
select select "710d5f49-2663-4e73-9718-d0c4e189f5ed"
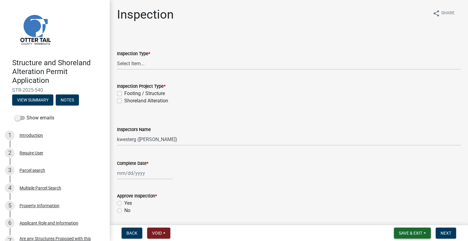
click at [422, 236] on button "Save & Exit" at bounding box center [412, 233] width 37 height 11
click at [411, 217] on button "Save & Exit" at bounding box center [406, 217] width 49 height 15
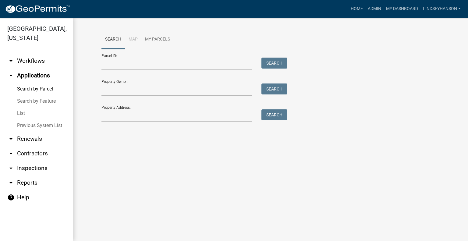
click at [45, 64] on link "arrow_drop_down Workflows" at bounding box center [36, 61] width 73 height 15
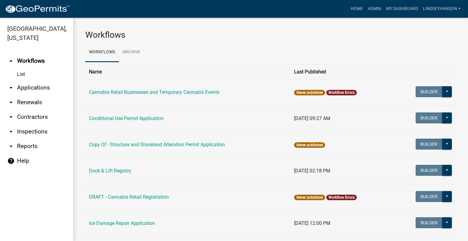
click at [44, 87] on link "arrow_drop_down Applications" at bounding box center [36, 88] width 73 height 15
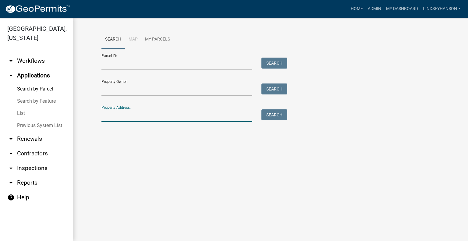
click at [144, 116] on input "Property Address:" at bounding box center [177, 115] width 151 height 13
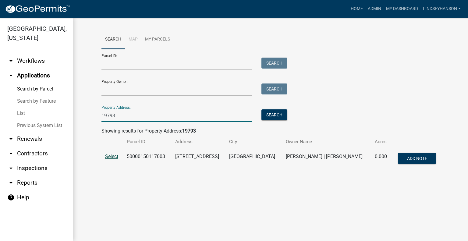
type input "19793"
click at [110, 154] on span "Select" at bounding box center [111, 157] width 13 height 6
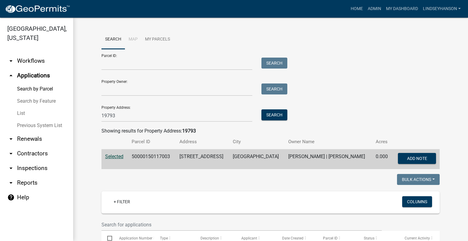
click at [48, 63] on link "arrow_drop_down Workflows" at bounding box center [36, 61] width 73 height 15
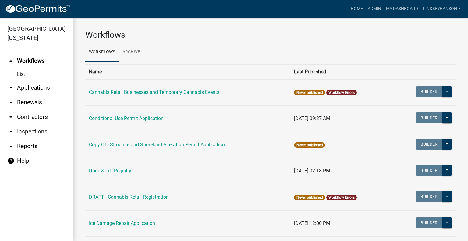
click at [43, 85] on link "arrow_drop_down Applications" at bounding box center [36, 88] width 73 height 15
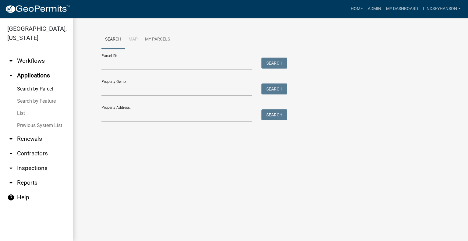
drag, startPoint x: 33, startPoint y: 61, endPoint x: 68, endPoint y: 62, distance: 35.1
click at [33, 61] on link "arrow_drop_down Workflows" at bounding box center [36, 61] width 73 height 15
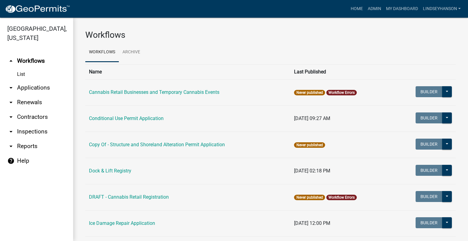
click at [38, 89] on link "arrow_drop_down Applications" at bounding box center [36, 88] width 73 height 15
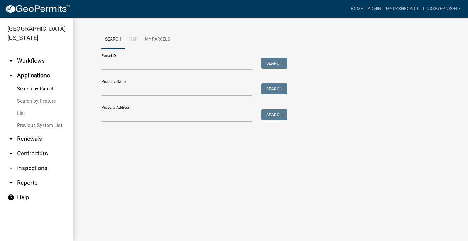
click at [43, 58] on link "arrow_drop_down Workflows" at bounding box center [36, 61] width 73 height 15
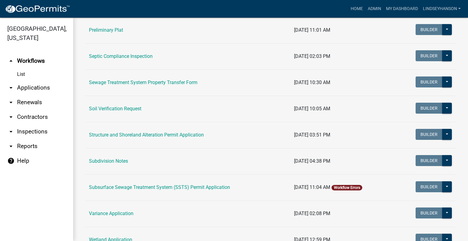
scroll to position [326, 0]
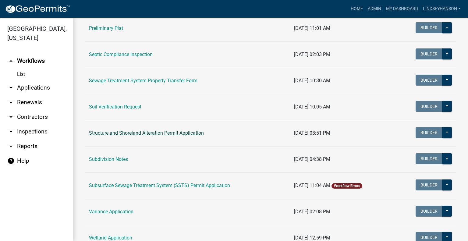
click at [168, 131] on link "Structure and Shoreland Alteration Permit Application" at bounding box center [146, 133] width 115 height 6
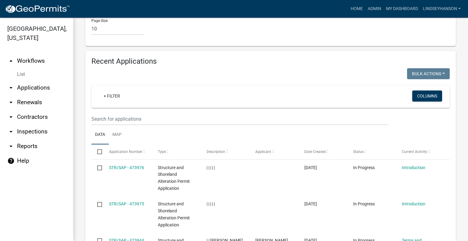
scroll to position [743, 0]
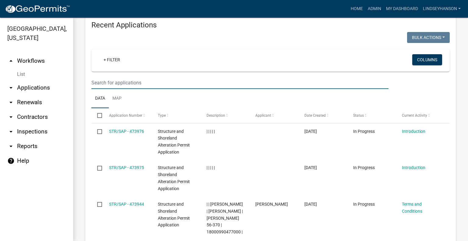
click at [245, 77] on input "text" at bounding box center [240, 83] width 297 height 13
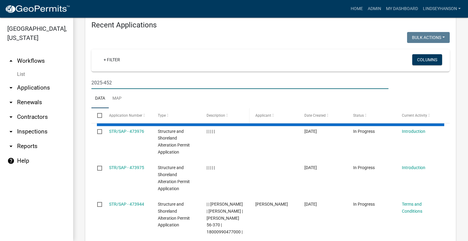
scroll to position [697, 0]
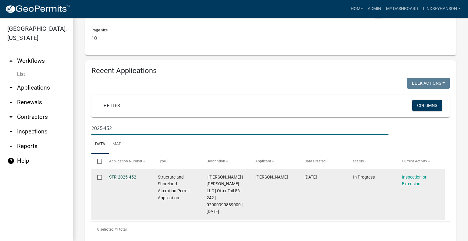
type input "2025-452"
click at [126, 175] on link "STR-2025-452" at bounding box center [122, 177] width 27 height 5
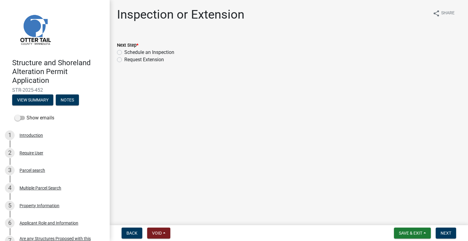
click at [170, 52] on label "Schedule an Inspection" at bounding box center [149, 52] width 50 height 7
click at [128, 52] on input "Schedule an Inspection" at bounding box center [126, 51] width 4 height 4
radio input "true"
click at [442, 234] on span "Next" at bounding box center [446, 233] width 11 height 5
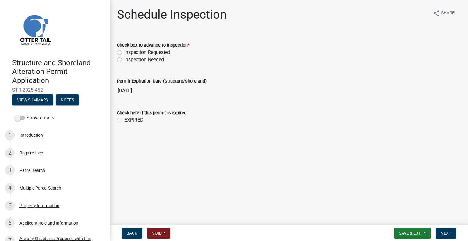
click at [150, 51] on label "Inspection Requested" at bounding box center [147, 52] width 46 height 7
click at [128, 51] on input "Inspection Requested" at bounding box center [126, 51] width 4 height 4
radio input "true"
click at [445, 229] on button "Next" at bounding box center [446, 233] width 20 height 11
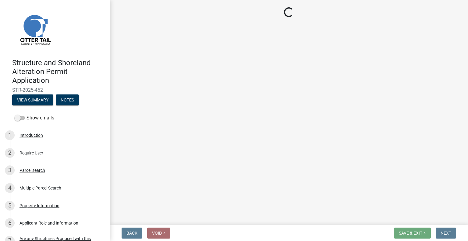
select select "710d5f49-2663-4e73-9718-d0c4e189f5ed"
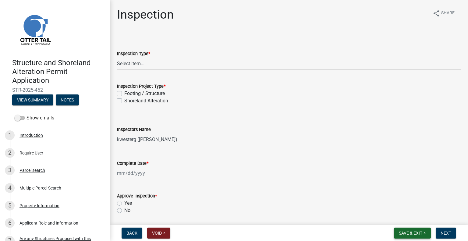
click at [421, 235] on span "Save & Exit" at bounding box center [410, 233] width 23 height 5
click at [408, 213] on button "Save & Exit" at bounding box center [406, 217] width 49 height 15
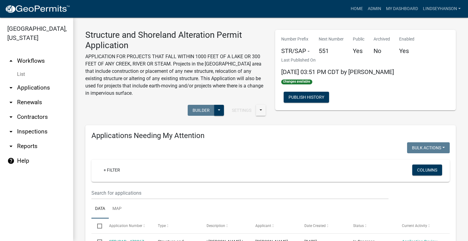
click at [39, 88] on link "arrow_drop_down Applications" at bounding box center [36, 88] width 73 height 15
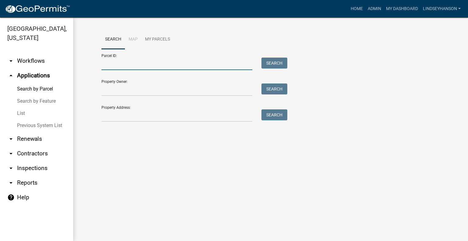
click at [149, 65] on input "Parcel ID:" at bounding box center [177, 64] width 151 height 13
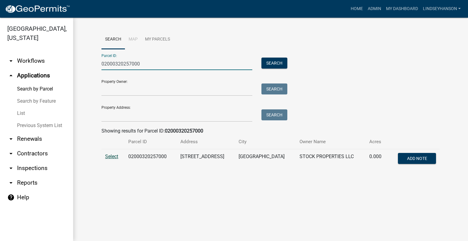
type input "02000320257000"
click at [107, 155] on span "Select" at bounding box center [111, 157] width 13 height 6
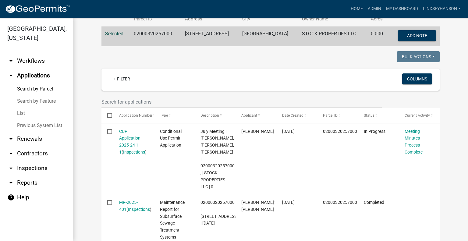
scroll to position [122, 0]
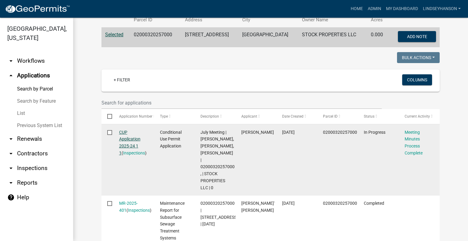
click at [126, 137] on link "CUP Application 2025-24 1 1" at bounding box center [129, 143] width 21 height 26
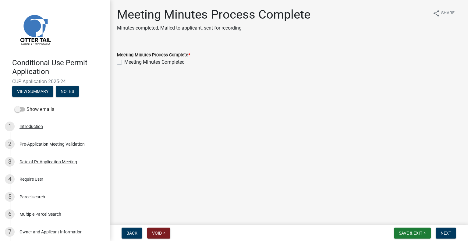
click at [167, 63] on label "Meeting Minutes Completed" at bounding box center [154, 62] width 60 height 7
click at [128, 63] on input "Meeting Minutes Completed" at bounding box center [126, 61] width 4 height 4
checkbox input "true"
click at [447, 234] on span "Next" at bounding box center [446, 233] width 11 height 5
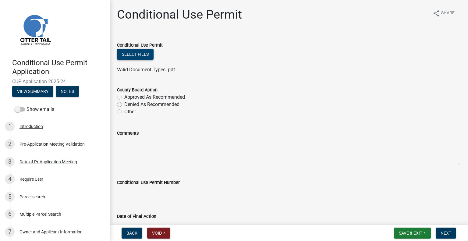
click at [147, 56] on button "Select files" at bounding box center [135, 54] width 37 height 11
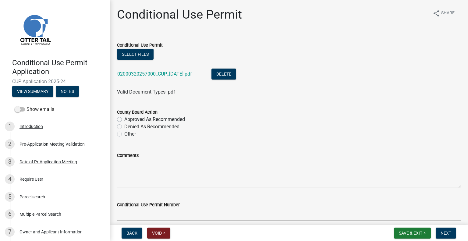
click at [174, 118] on label "Approved As Recommended" at bounding box center [154, 119] width 61 height 7
click at [128, 118] on input "Approved As Recommended" at bounding box center [126, 118] width 4 height 4
radio input "true"
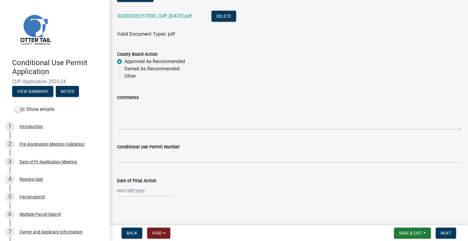
scroll to position [61, 0]
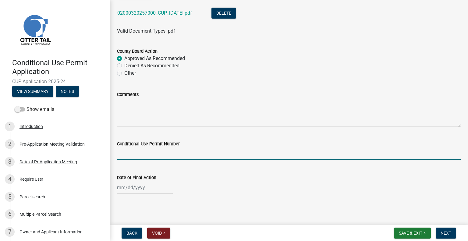
click at [191, 157] on input "text" at bounding box center [289, 154] width 344 height 13
type input "-202524"
click at [147, 194] on wm-data-entity-input "Date of Final Action" at bounding box center [289, 183] width 344 height 34
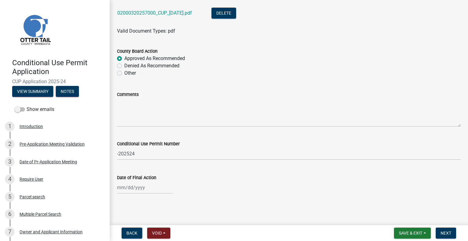
click at [148, 180] on label "Date of Final Action" at bounding box center [136, 178] width 39 height 4
click at [148, 181] on input "Date of Final Action" at bounding box center [145, 187] width 56 height 13
select select "9"
select select "2025"
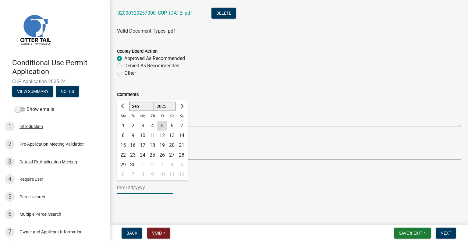
click at [148, 186] on input "Date of Final Action" at bounding box center [145, 187] width 56 height 13
click at [121, 105] on button "Previous month" at bounding box center [123, 107] width 7 height 10
click at [183, 106] on span "Next month" at bounding box center [181, 106] width 5 height 5
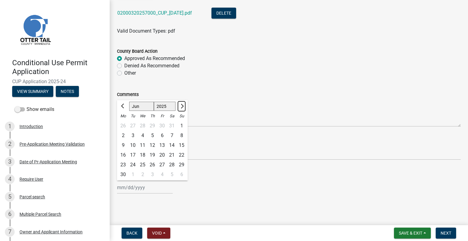
select select "7"
click at [165, 152] on div "25" at bounding box center [162, 155] width 10 height 10
type input "07/25/2025"
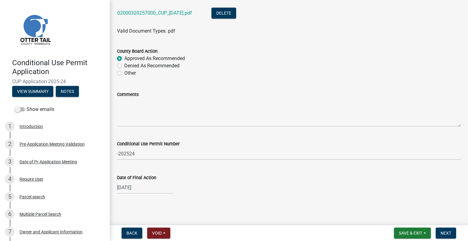
scroll to position [20, 0]
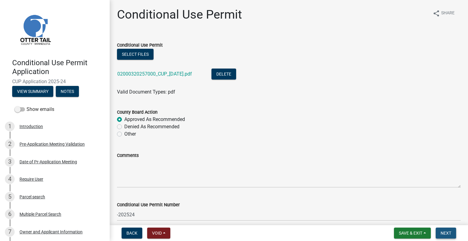
click at [450, 231] on span "Next" at bounding box center [446, 233] width 11 height 5
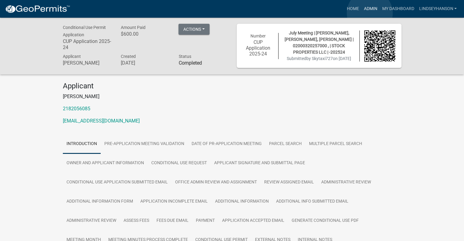
click at [370, 13] on link "Admin" at bounding box center [370, 9] width 18 height 12
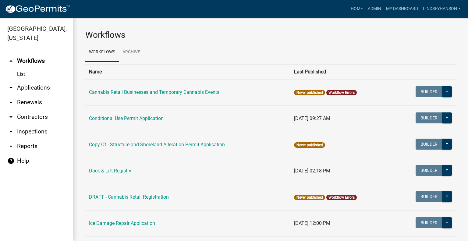
click at [42, 90] on link "arrow_drop_down Applications" at bounding box center [36, 88] width 73 height 15
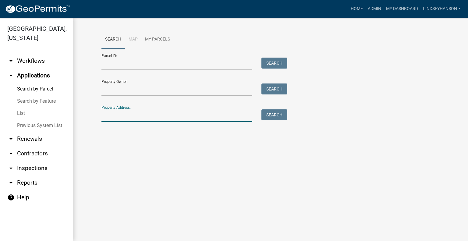
click at [169, 117] on input "Property Address:" at bounding box center [177, 115] width 151 height 13
click at [145, 66] on input "Parcel ID:" at bounding box center [177, 64] width 151 height 13
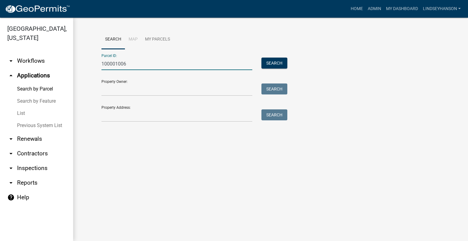
click at [118, 62] on input "100001006" at bounding box center [177, 64] width 151 height 13
click at [134, 65] on input "100002006" at bounding box center [177, 64] width 151 height 13
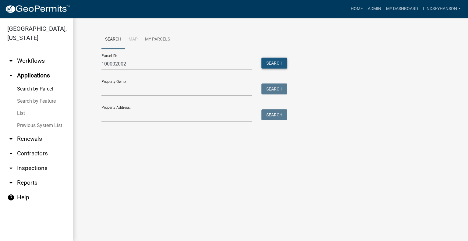
click at [278, 61] on button "Search" at bounding box center [275, 63] width 26 height 11
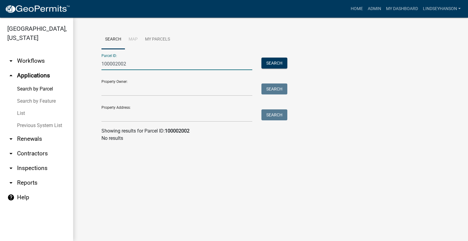
click at [138, 63] on input "100002002" at bounding box center [177, 64] width 151 height 13
click at [135, 64] on input "100002002" at bounding box center [177, 64] width 151 height 13
click at [114, 63] on input "100002002" at bounding box center [177, 64] width 151 height 13
click at [126, 64] on input "1000062002" at bounding box center [177, 64] width 151 height 13
type input "10000620002"
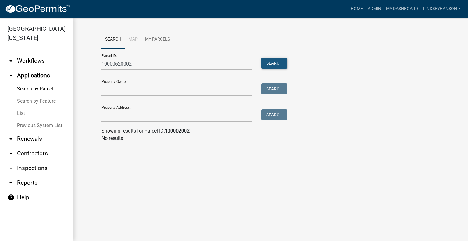
click at [278, 65] on button "Search" at bounding box center [275, 63] width 26 height 11
click at [277, 59] on button "Search" at bounding box center [275, 63] width 26 height 11
click at [275, 64] on button "Search" at bounding box center [275, 63] width 26 height 11
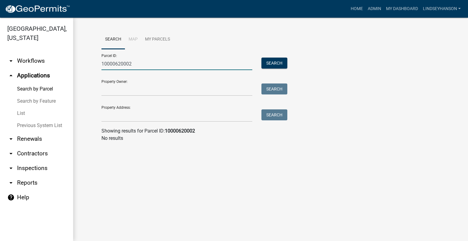
click at [121, 64] on input "10000620002" at bounding box center [177, 64] width 151 height 13
drag, startPoint x: 121, startPoint y: 64, endPoint x: 173, endPoint y: 57, distance: 52.0
click at [171, 57] on div "Parcel ID: 10000620002 Search" at bounding box center [193, 59] width 183 height 21
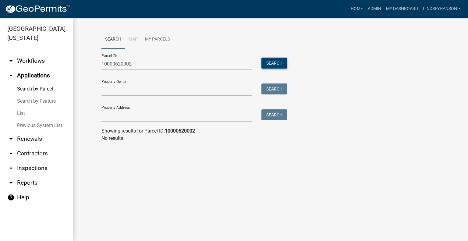
click at [283, 64] on button "Search" at bounding box center [275, 63] width 26 height 11
click at [277, 62] on button "Search" at bounding box center [275, 63] width 26 height 11
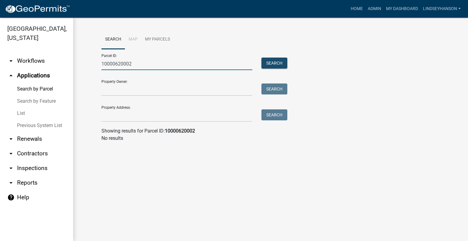
click at [177, 66] on input "10000620002" at bounding box center [177, 64] width 151 height 13
click at [125, 65] on input "10000620002" at bounding box center [177, 64] width 151 height 13
click at [137, 63] on input "10000620002" at bounding box center [177, 64] width 151 height 13
click at [135, 66] on input "10000620002" at bounding box center [177, 64] width 151 height 13
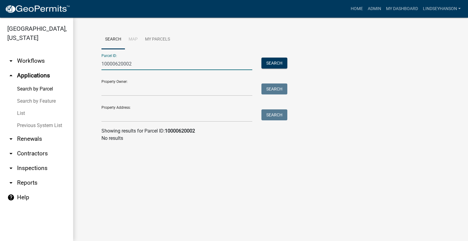
click at [135, 66] on input "10000620002" at bounding box center [177, 64] width 151 height 13
click at [138, 62] on input "10000620002" at bounding box center [177, 64] width 151 height 13
click at [166, 63] on input "10000620002" at bounding box center [177, 64] width 151 height 13
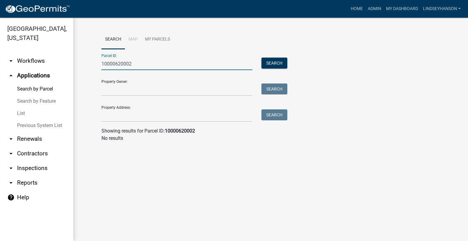
click at [166, 63] on input "10000620002" at bounding box center [177, 64] width 151 height 13
click at [155, 66] on input "10000620002" at bounding box center [177, 64] width 151 height 13
click at [129, 64] on input "10000620002" at bounding box center [177, 64] width 151 height 13
click at [126, 64] on input "10000620002" at bounding box center [177, 64] width 151 height 13
click at [124, 65] on input "10000620002" at bounding box center [177, 64] width 151 height 13
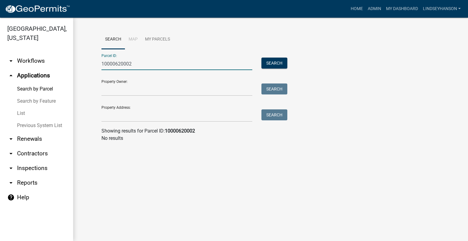
click at [123, 65] on input "10000620002" at bounding box center [177, 64] width 151 height 13
click at [118, 65] on input "10000620002" at bounding box center [177, 64] width 151 height 13
click at [109, 64] on input "10000620002" at bounding box center [177, 64] width 151 height 13
click at [132, 62] on input "10000620002" at bounding box center [177, 64] width 151 height 13
click at [134, 62] on input "10000620002" at bounding box center [177, 64] width 151 height 13
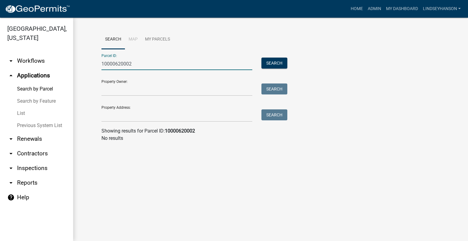
click at [140, 62] on input "10000620002" at bounding box center [177, 64] width 151 height 13
click at [140, 116] on input "Property Address:" at bounding box center [177, 115] width 151 height 13
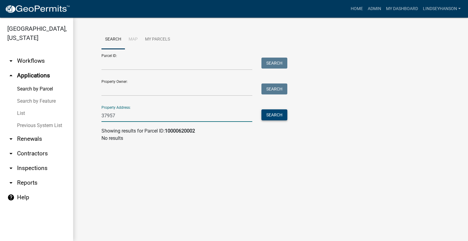
type input "37957"
click at [266, 114] on button "Search" at bounding box center [275, 114] width 26 height 11
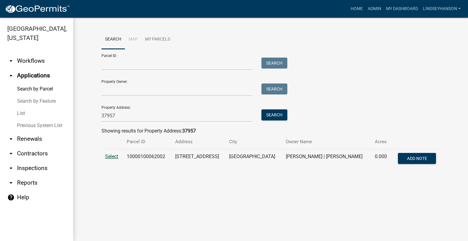
click at [108, 156] on span "Select" at bounding box center [111, 157] width 13 height 6
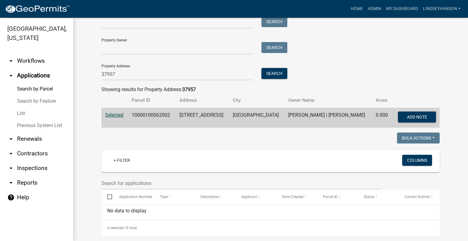
scroll to position [31, 0]
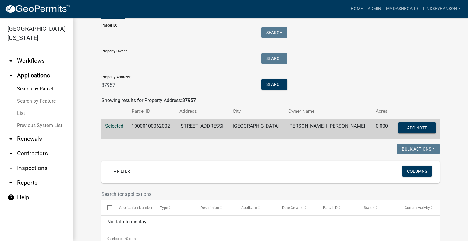
click at [154, 125] on td "10000100062002" at bounding box center [152, 129] width 48 height 20
copy td "10000100062002"
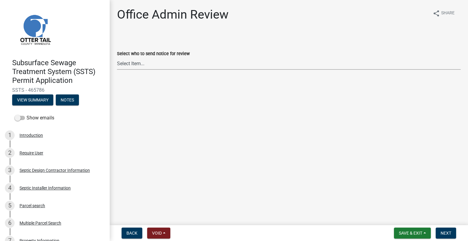
click at [148, 66] on select "Select Item... [PERSON_NAME] ([EMAIL_ADDRESS][DOMAIN_NAME]) [PERSON_NAME] ([EMA…" at bounding box center [289, 63] width 344 height 13
click at [117, 57] on select "Select Item... [PERSON_NAME] ([EMAIL_ADDRESS][DOMAIN_NAME]) [PERSON_NAME] ([EMA…" at bounding box center [289, 63] width 344 height 13
select select "587f38f5-c90e-4c12-9e10-d3e23909bbca"
click at [445, 231] on span "Next" at bounding box center [446, 233] width 11 height 5
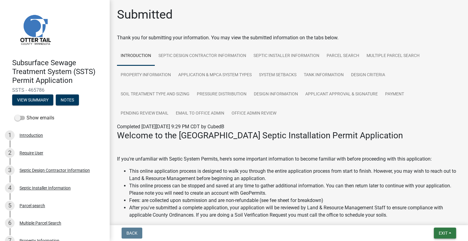
click at [444, 233] on span "Exit" at bounding box center [443, 233] width 9 height 5
click at [427, 217] on button "Save & Exit" at bounding box center [432, 217] width 49 height 15
